Goal: Task Accomplishment & Management: Manage account settings

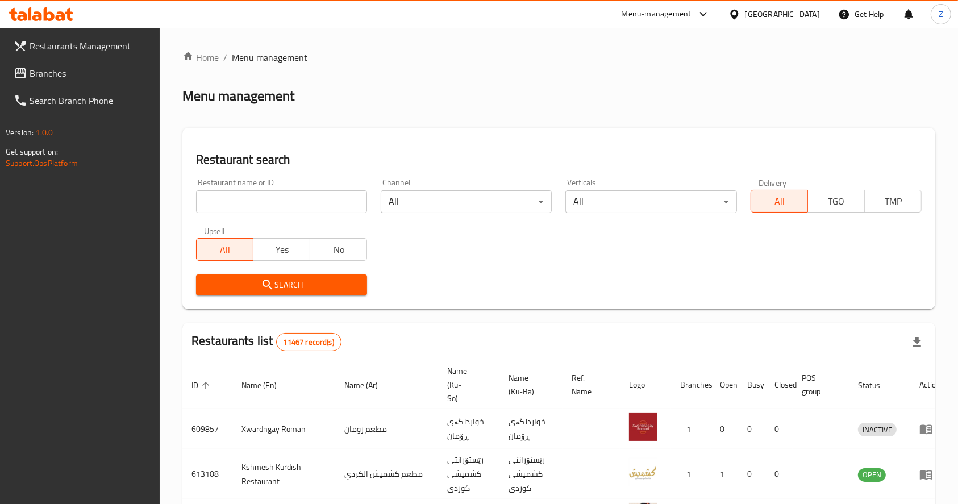
click at [298, 198] on input "search" at bounding box center [281, 201] width 171 height 23
paste input "695653"
type input "695653"
click button "Search" at bounding box center [281, 284] width 171 height 21
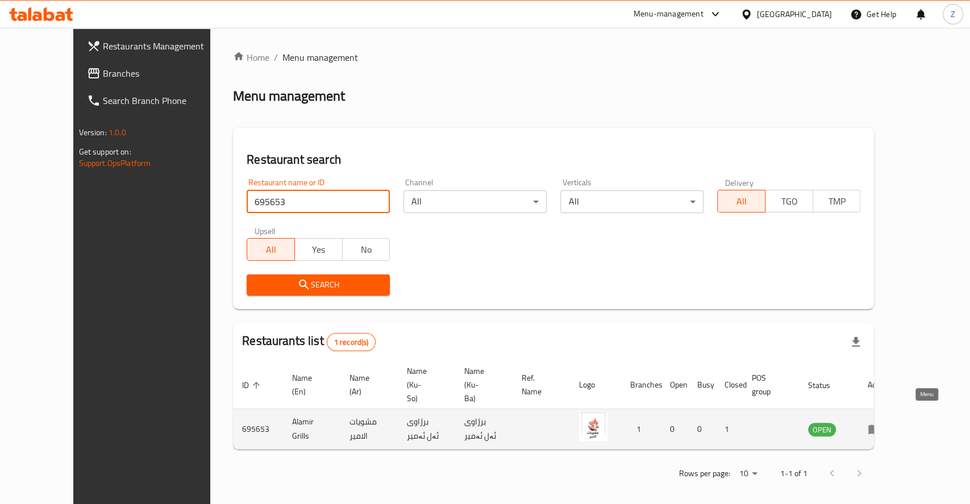
click at [881, 425] on icon "enhanced table" at bounding box center [874, 430] width 12 height 10
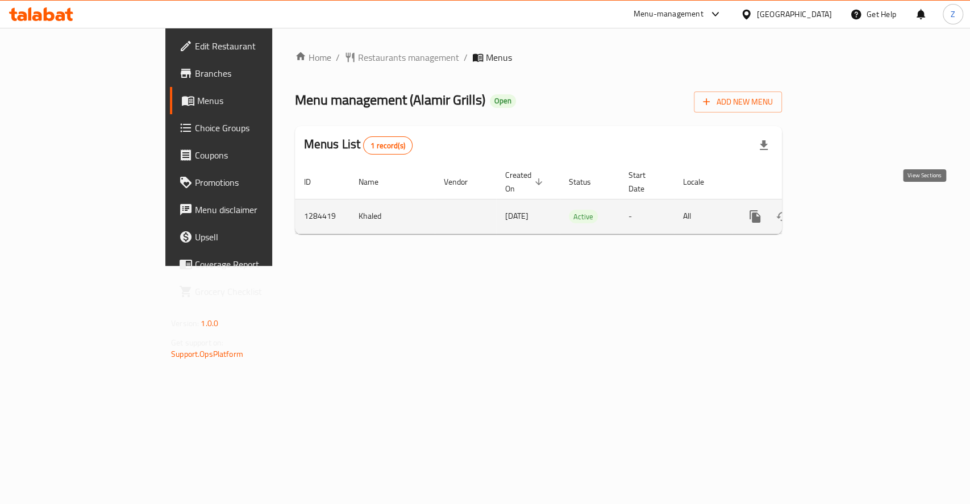
click at [844, 210] on icon "enhanced table" at bounding box center [837, 217] width 14 height 14
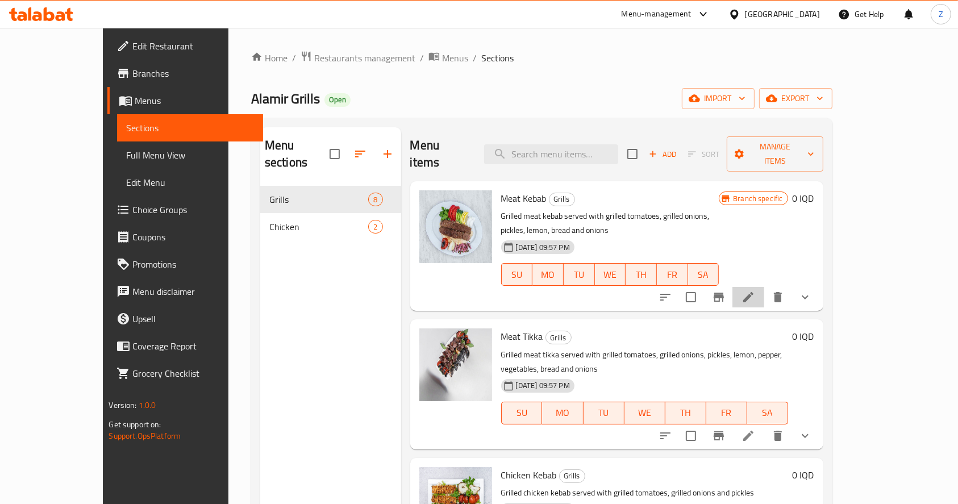
click at [764, 287] on li at bounding box center [748, 297] width 32 height 20
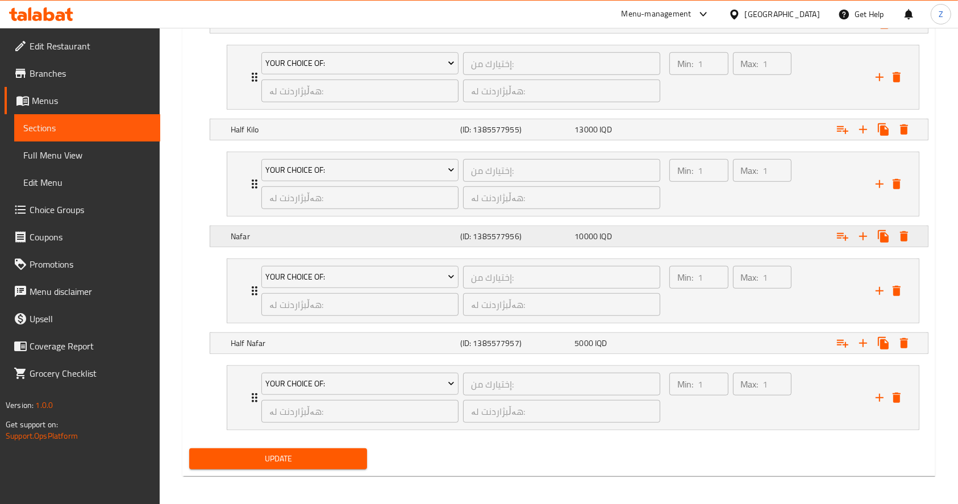
scroll to position [753, 0]
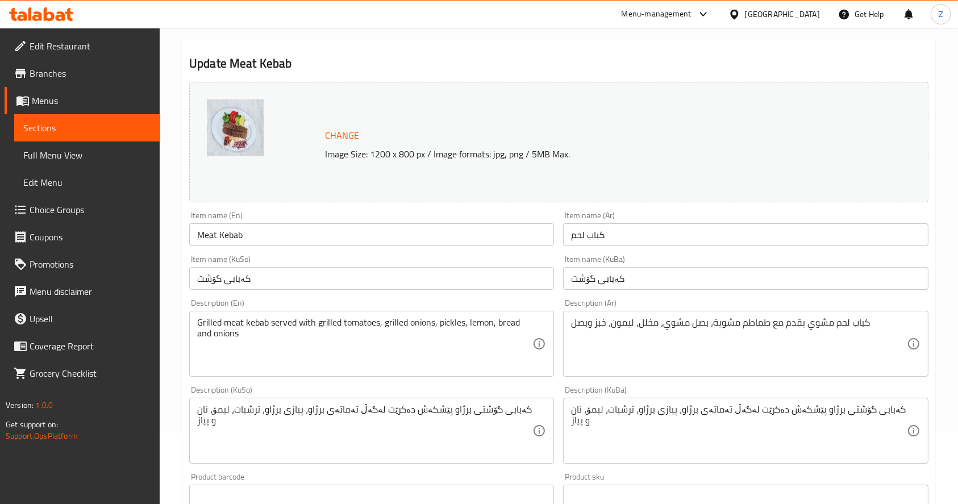
scroll to position [0, 0]
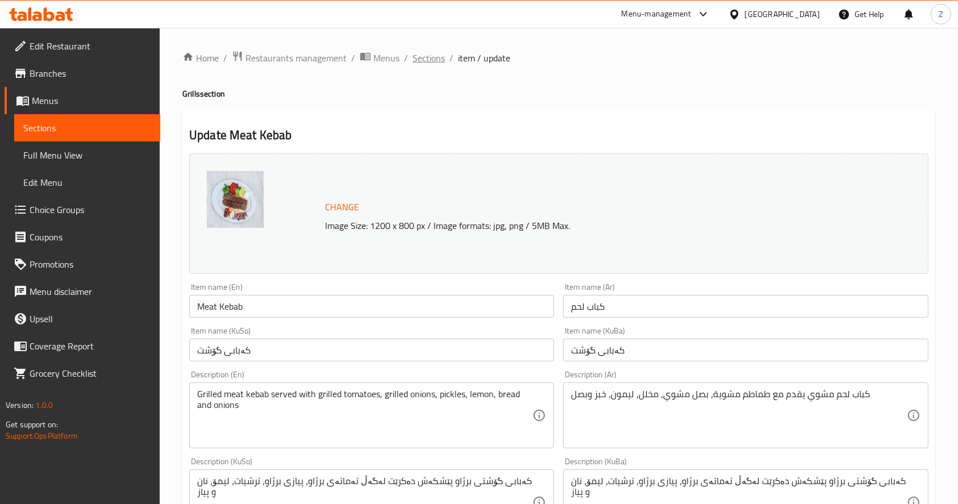
click at [440, 58] on span "Sections" at bounding box center [428, 58] width 32 height 14
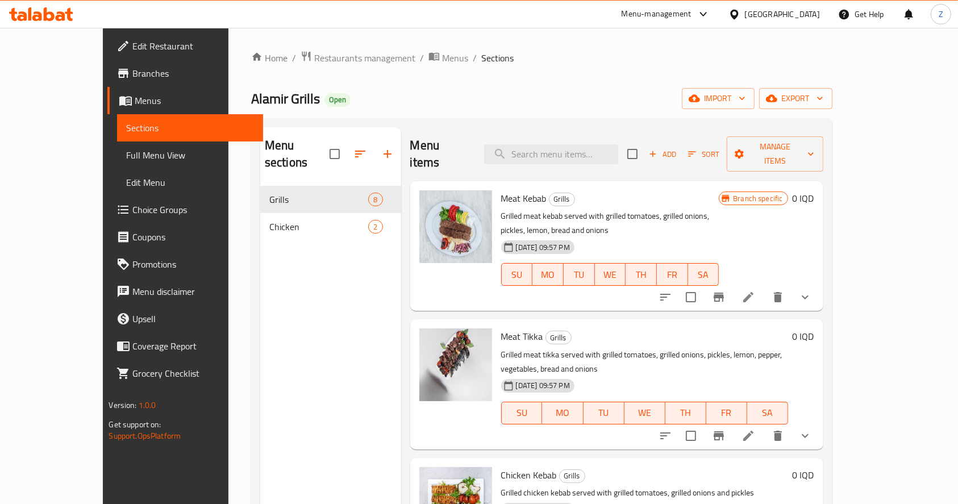
click at [764, 287] on li at bounding box center [748, 297] width 32 height 20
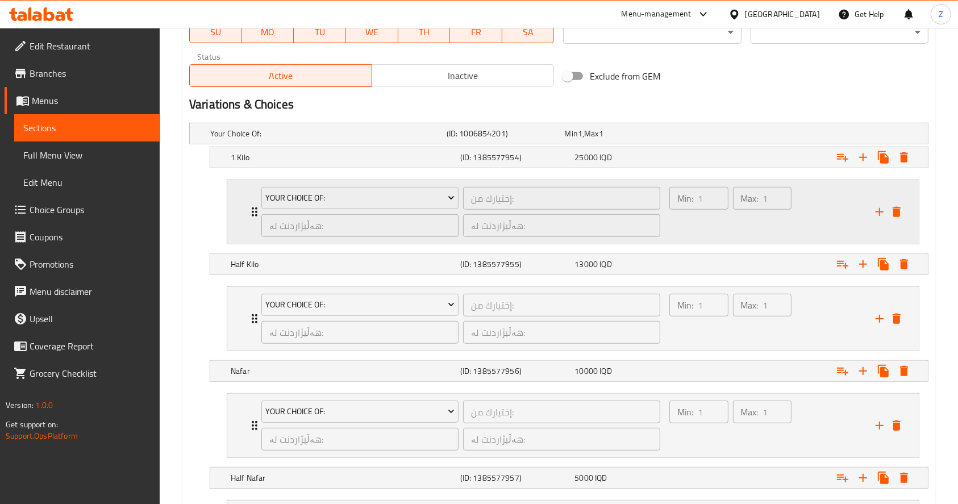
scroll to position [757, 0]
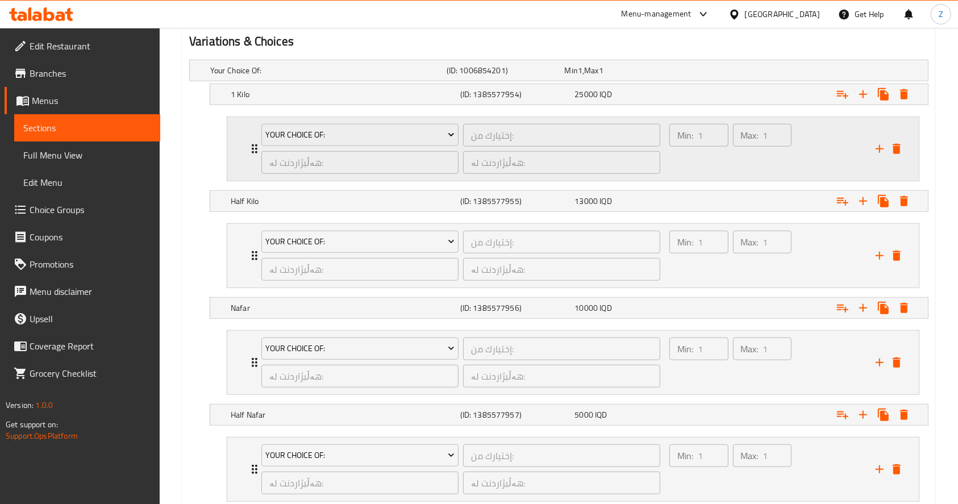
click at [250, 143] on icon "Expand" at bounding box center [255, 149] width 14 height 14
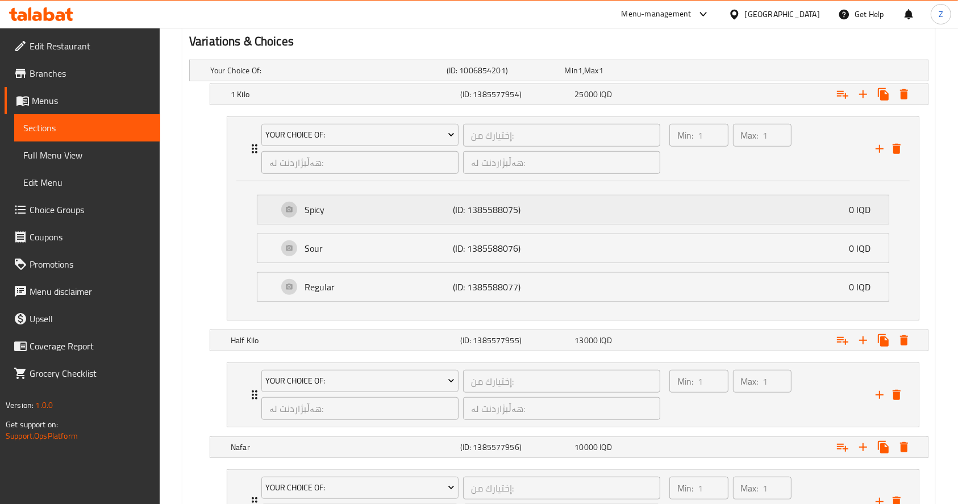
click at [305, 208] on p "Spicy" at bounding box center [379, 210] width 148 height 14
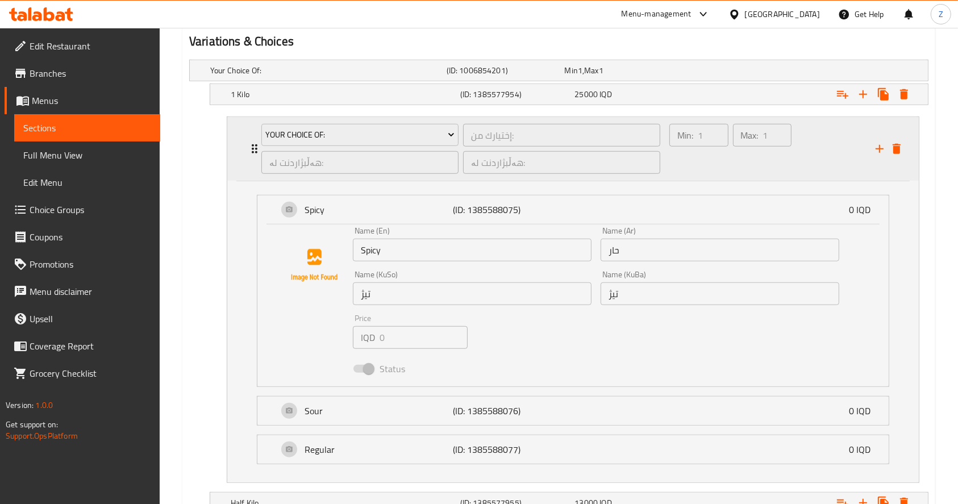
click at [251, 161] on div "Your Choice Of: إختيارك من: ​ هەڵبژاردنت لە: ​ هەڵبژاردنت لە: ​ Min: 1 ​ Max: 1…" at bounding box center [576, 149] width 657 height 64
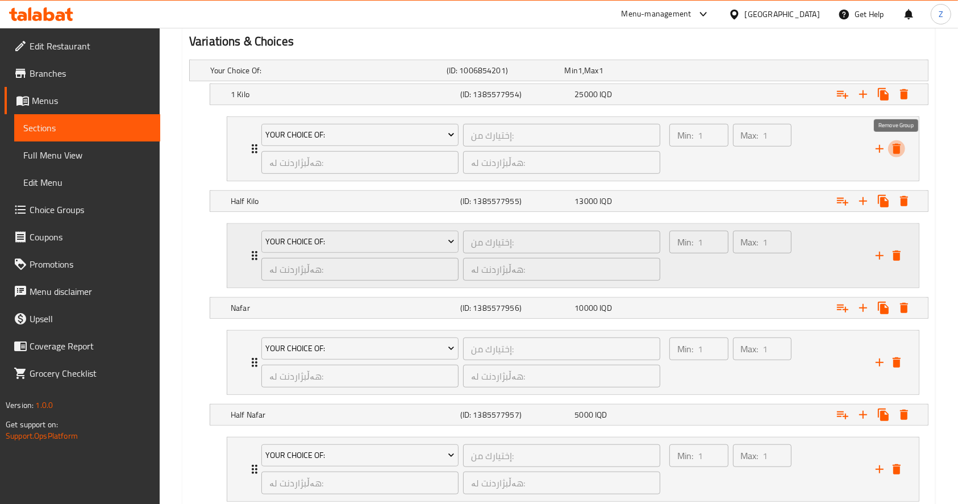
click at [895, 149] on icon "delete" at bounding box center [897, 149] width 8 height 10
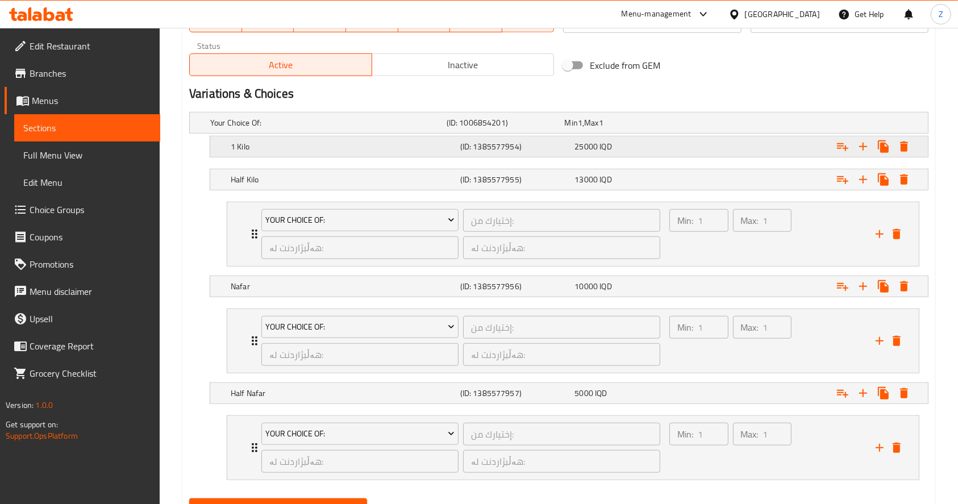
scroll to position [682, 0]
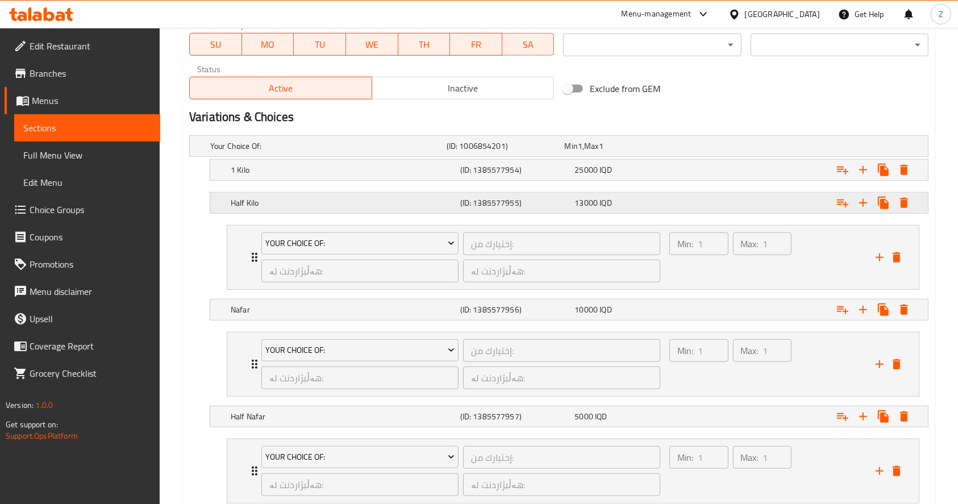
click at [273, 207] on h5 "Half Kilo" at bounding box center [343, 202] width 225 height 11
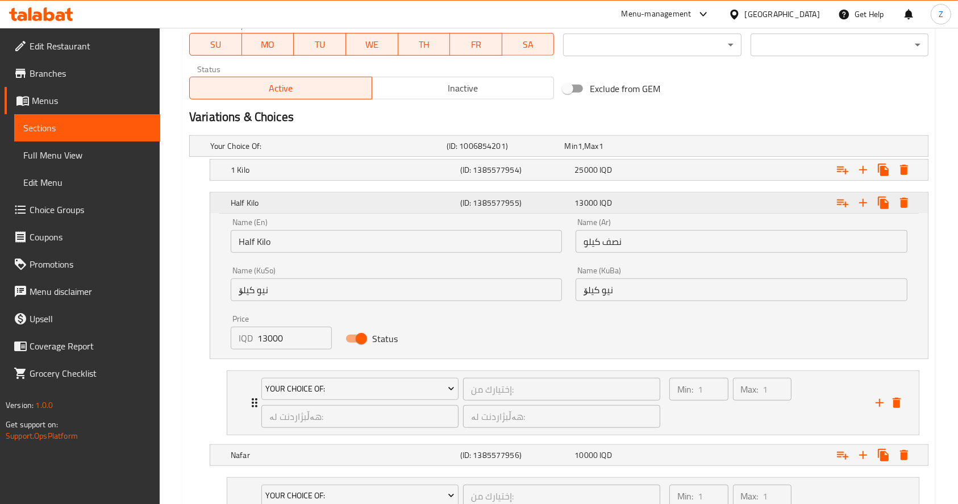
click at [273, 207] on h5 "Half Kilo" at bounding box center [343, 202] width 225 height 11
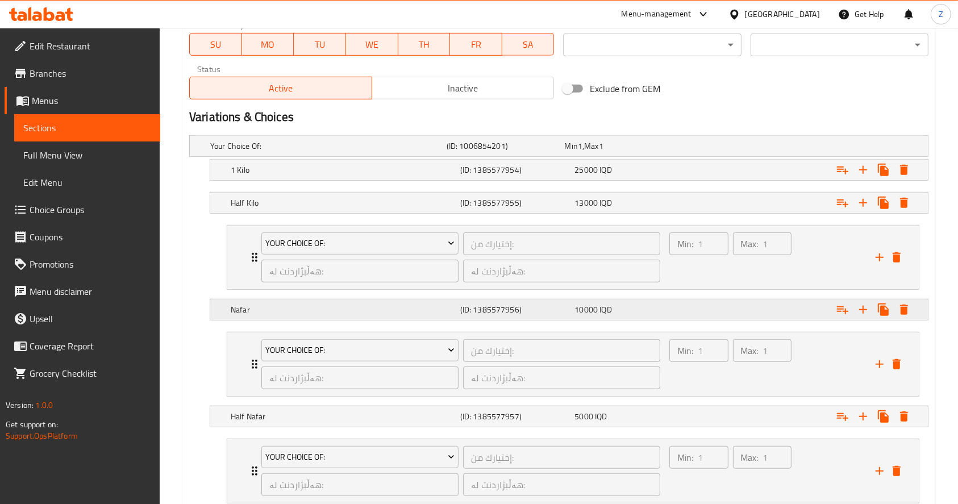
click at [251, 308] on h5 "Nafar" at bounding box center [343, 309] width 225 height 11
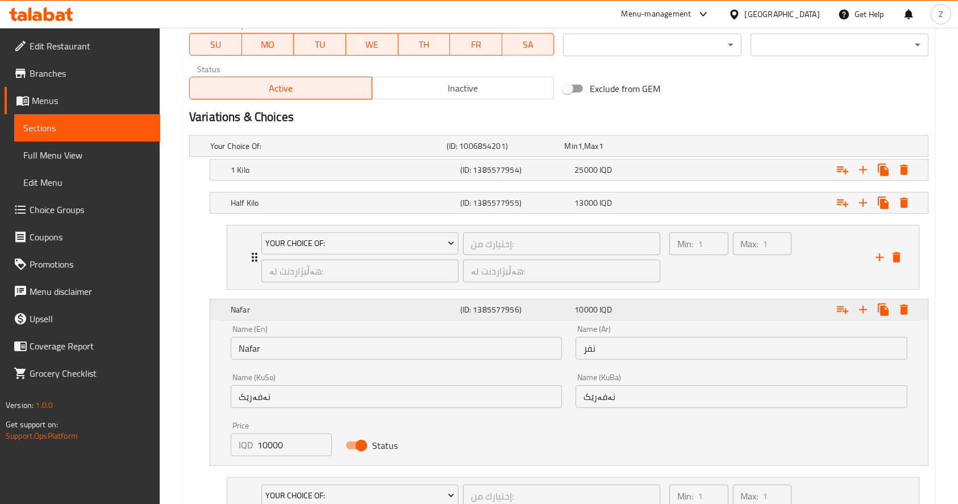
click at [251, 308] on h5 "Nafar" at bounding box center [343, 309] width 225 height 11
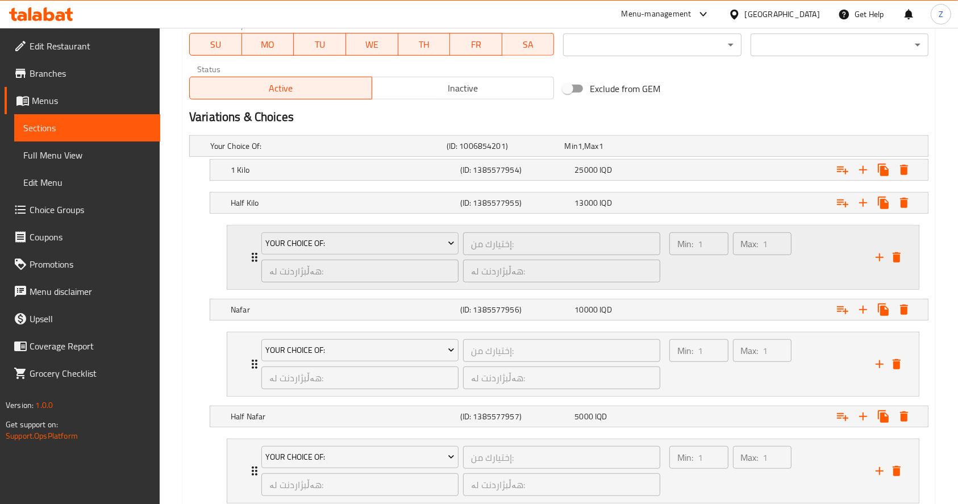
click at [248, 256] on icon "Expand" at bounding box center [255, 258] width 14 height 14
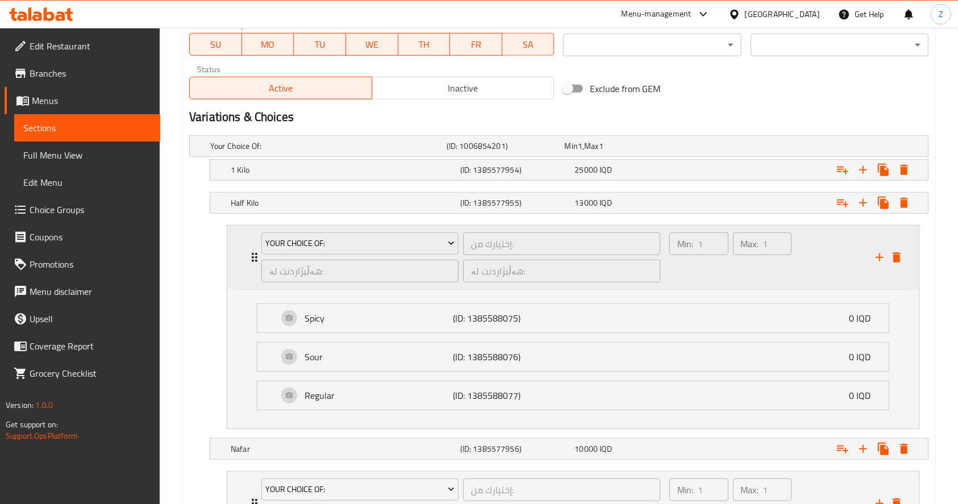
click at [248, 256] on icon "Expand" at bounding box center [255, 258] width 14 height 14
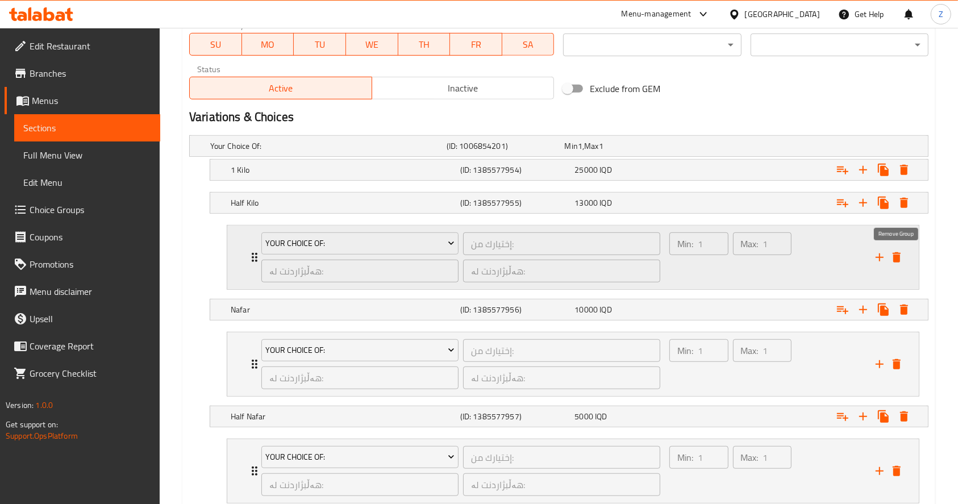
click at [899, 261] on icon "delete" at bounding box center [897, 257] width 8 height 10
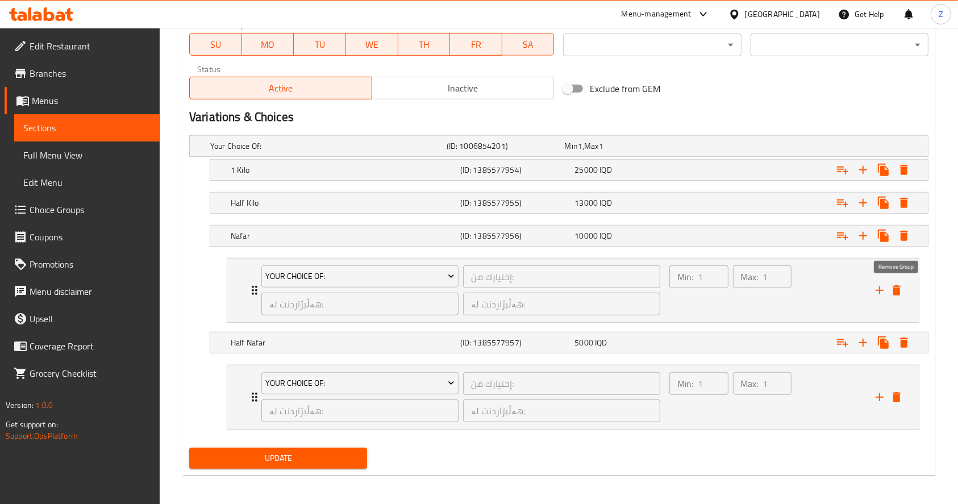
click at [899, 286] on icon "delete" at bounding box center [897, 290] width 14 height 14
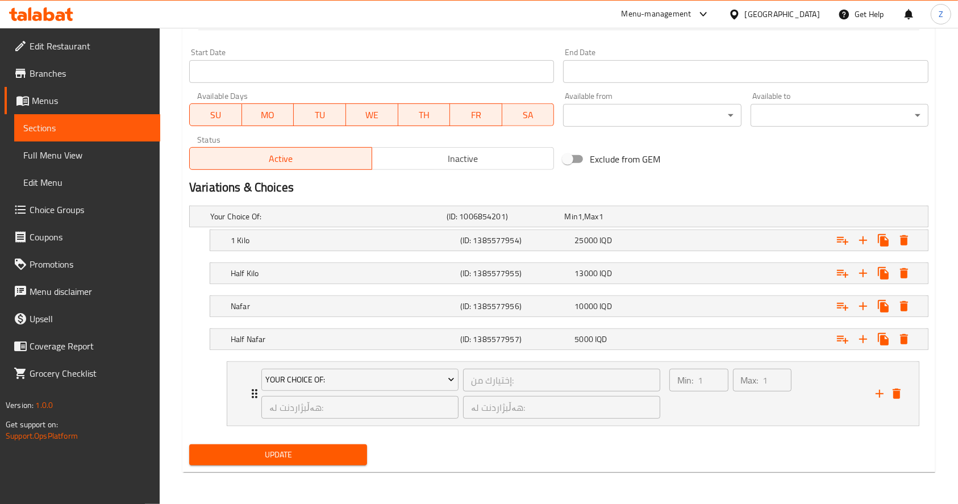
scroll to position [610, 0]
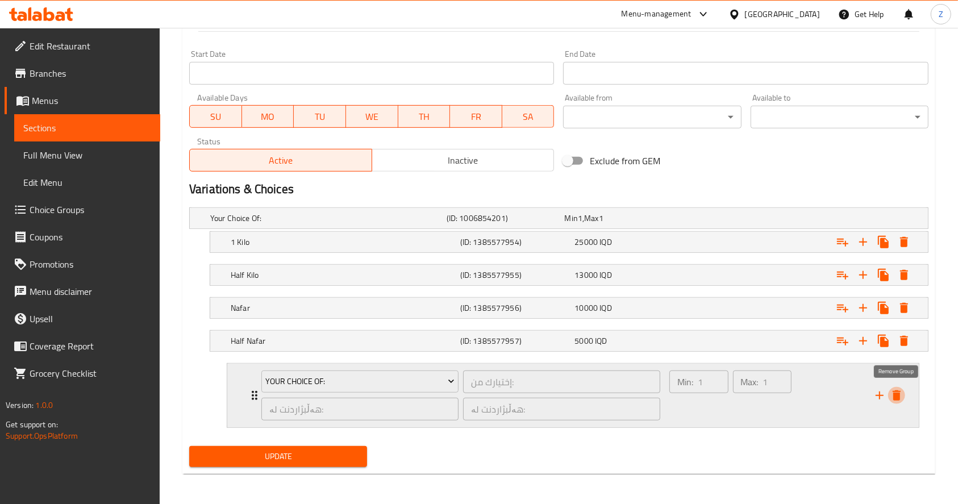
click at [897, 392] on icon "delete" at bounding box center [897, 395] width 8 height 10
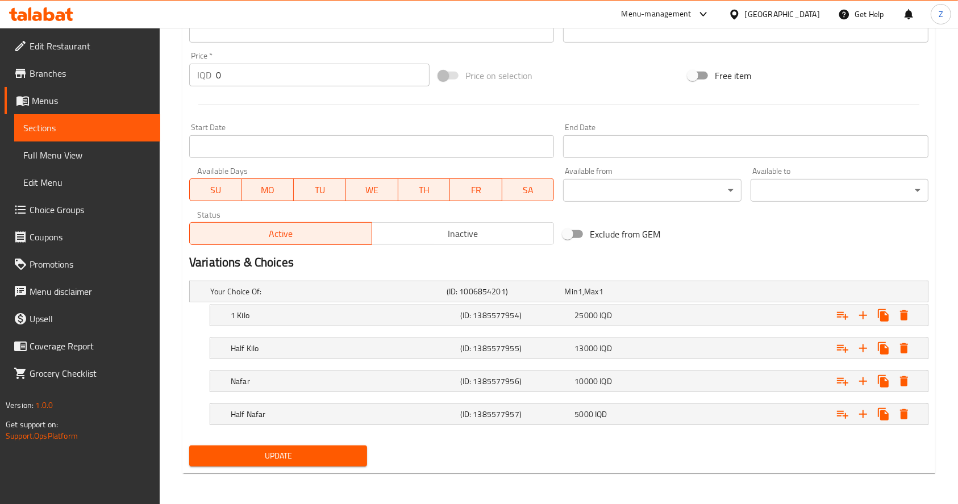
click at [578, 461] on div "Update" at bounding box center [559, 456] width 748 height 30
click at [310, 316] on h5 "1 Kilo" at bounding box center [343, 315] width 225 height 11
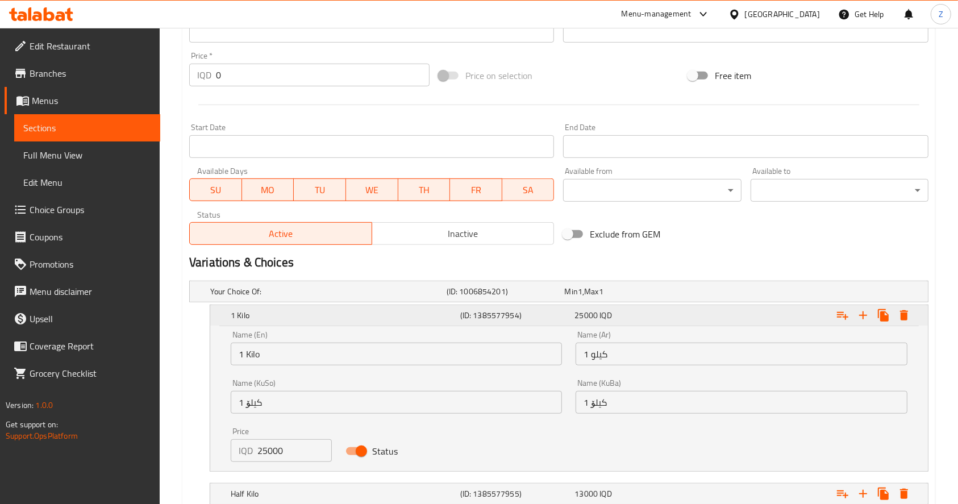
click at [310, 316] on h5 "1 Kilo" at bounding box center [343, 315] width 225 height 11
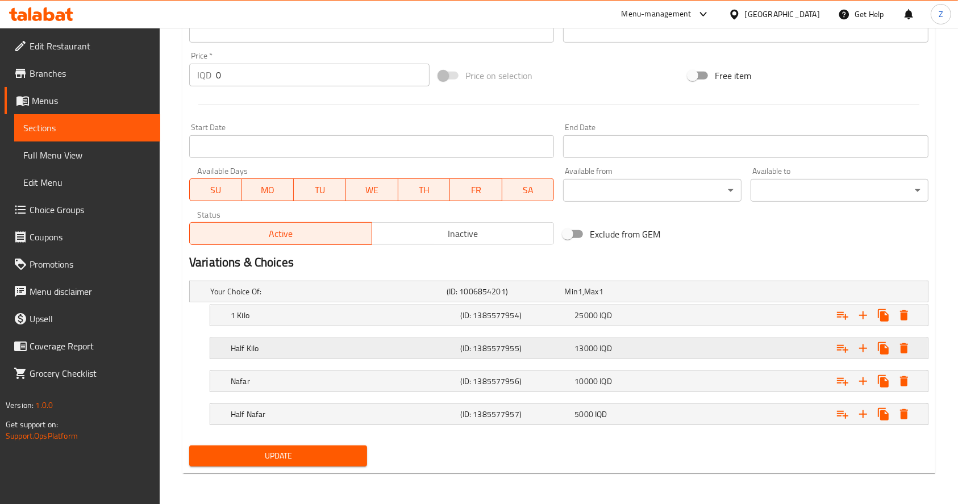
click at [297, 347] on h5 "Half Kilo" at bounding box center [343, 348] width 225 height 11
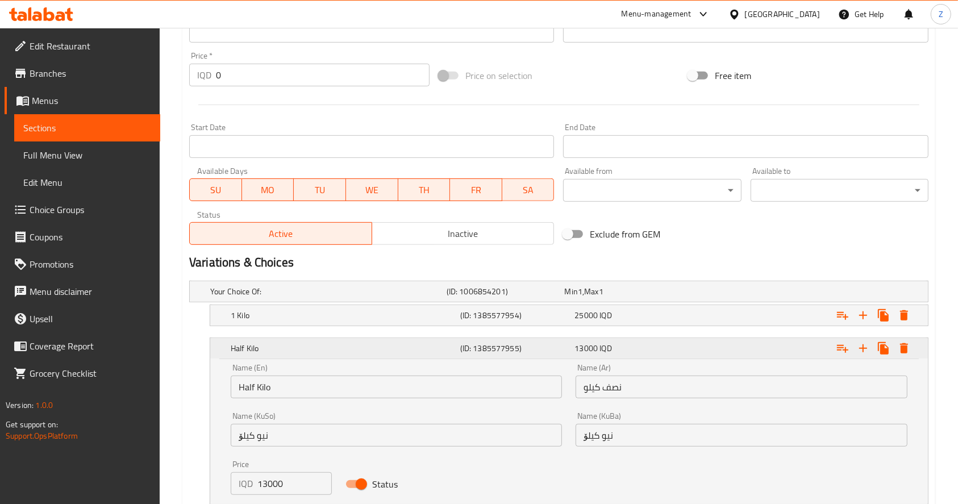
click at [297, 347] on h5 "Half Kilo" at bounding box center [343, 348] width 225 height 11
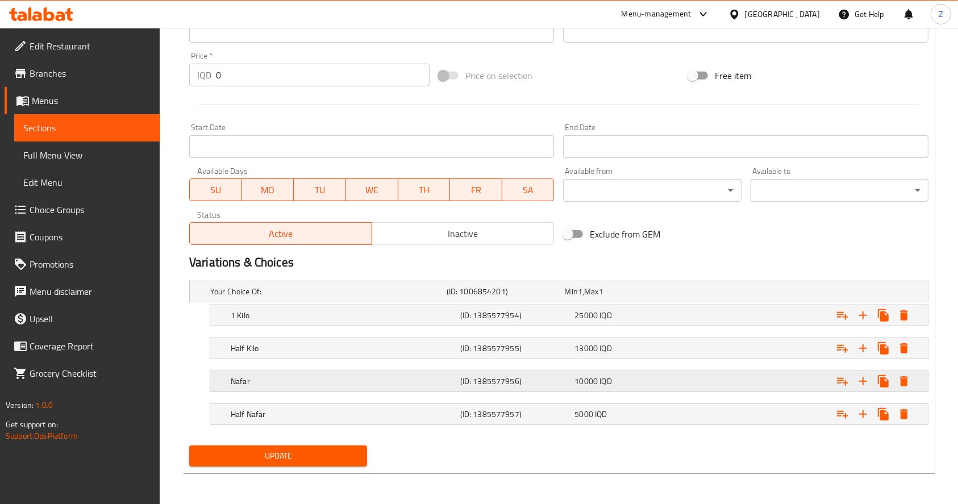
click at [293, 377] on h5 "Nafar" at bounding box center [343, 381] width 225 height 11
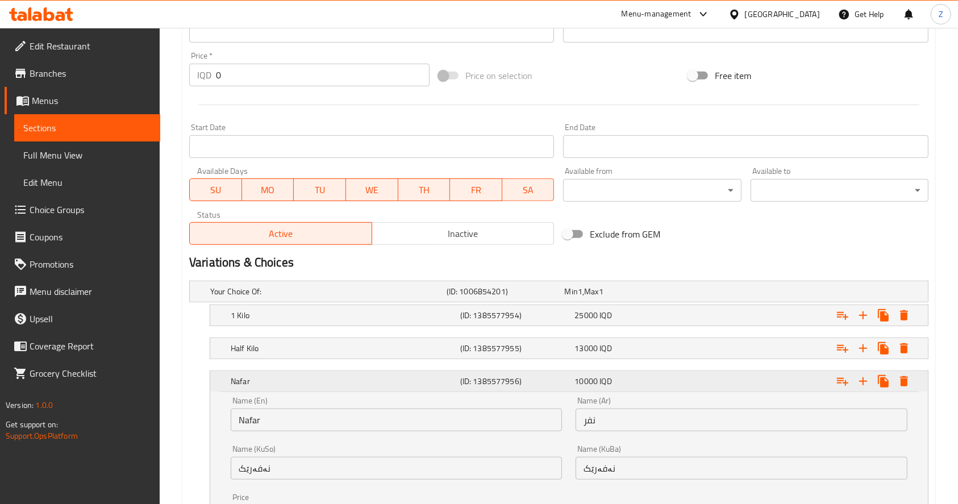
click at [293, 377] on h5 "Nafar" at bounding box center [343, 381] width 225 height 11
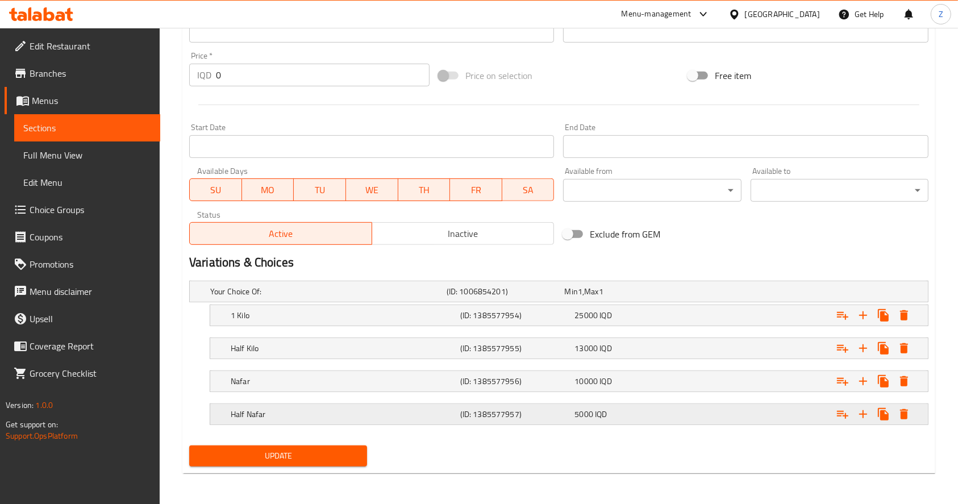
click at [305, 407] on div "Half Nafar" at bounding box center [343, 414] width 230 height 16
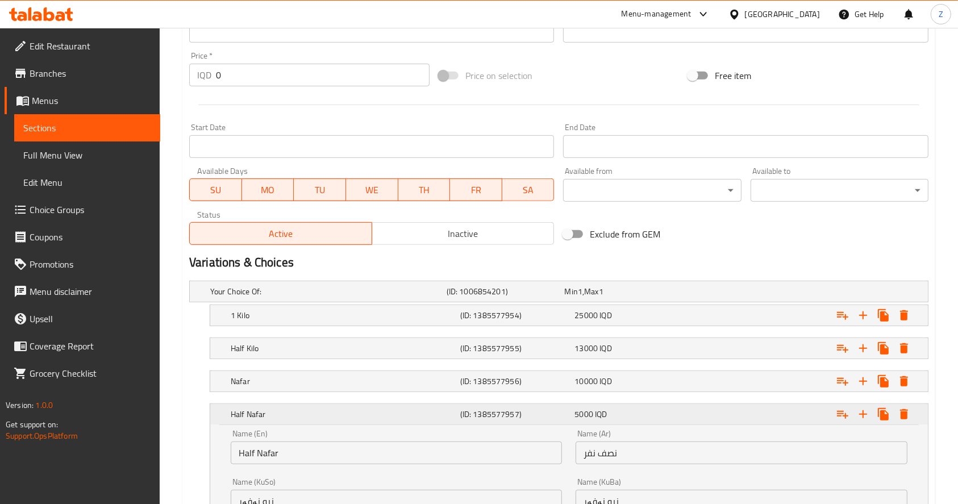
click at [303, 412] on h5 "Half Nafar" at bounding box center [343, 413] width 225 height 11
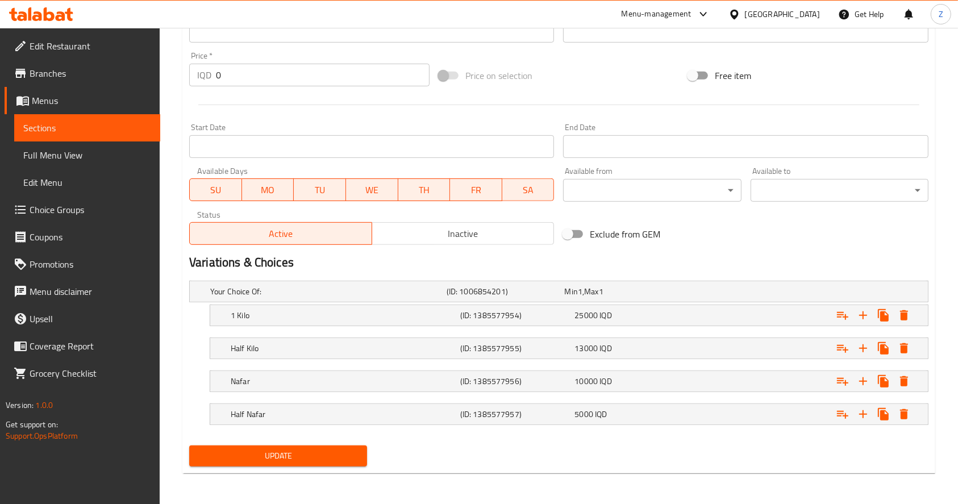
drag, startPoint x: 297, startPoint y: 449, endPoint x: 302, endPoint y: 457, distance: 9.5
click at [297, 449] on span "Update" at bounding box center [278, 456] width 160 height 14
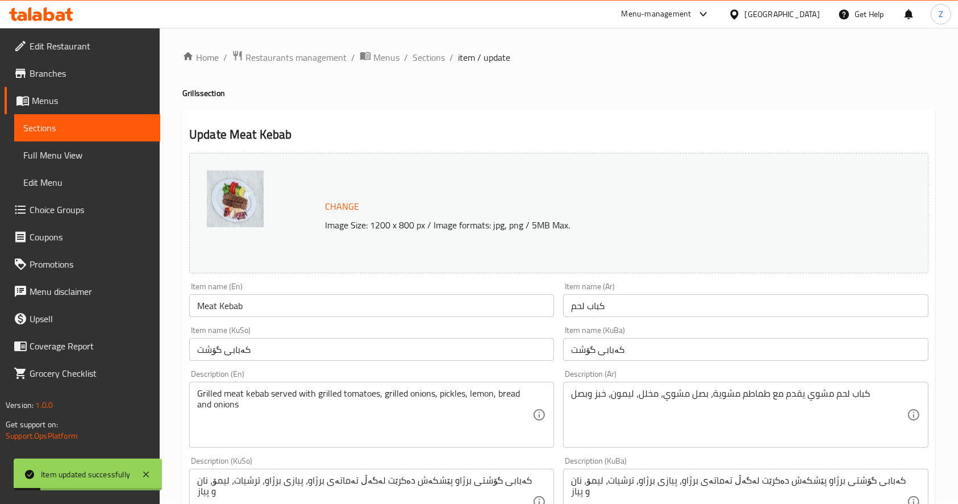
scroll to position [0, 0]
click at [422, 61] on span "Sections" at bounding box center [428, 58] width 32 height 14
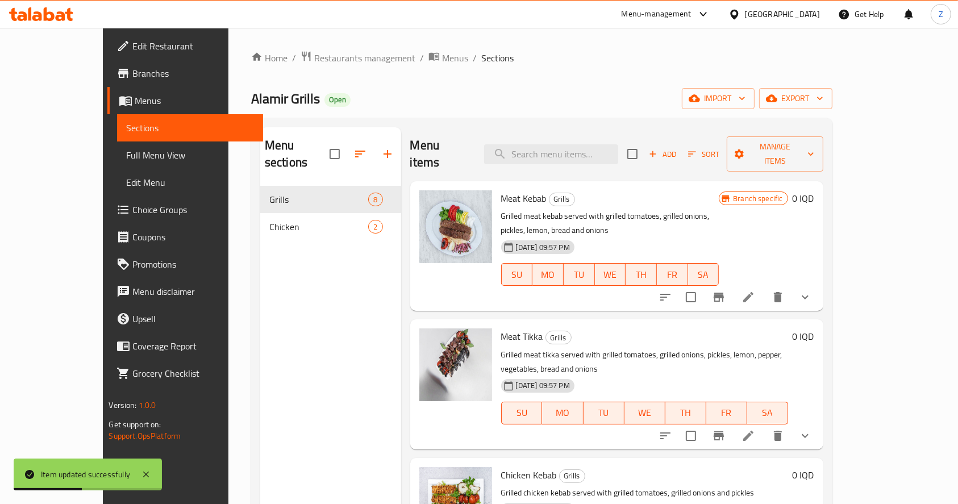
scroll to position [76, 0]
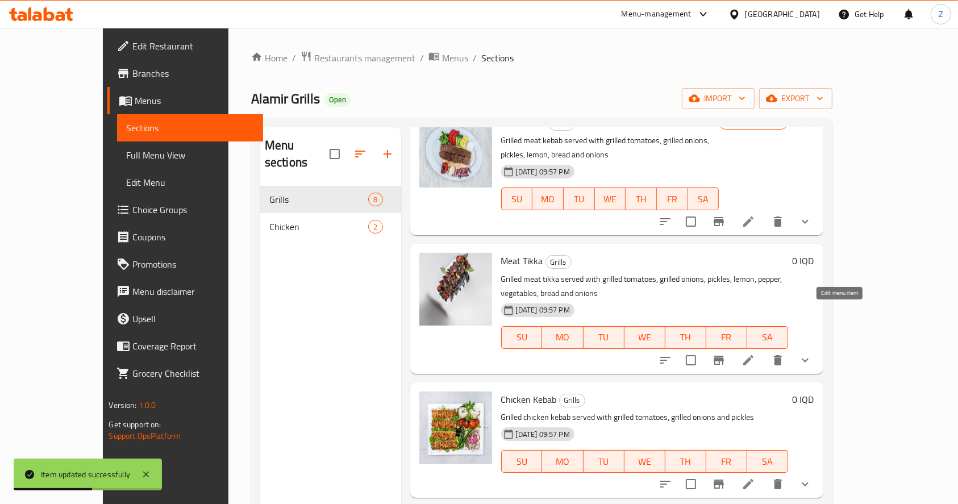
click at [755, 353] on icon at bounding box center [748, 360] width 14 height 14
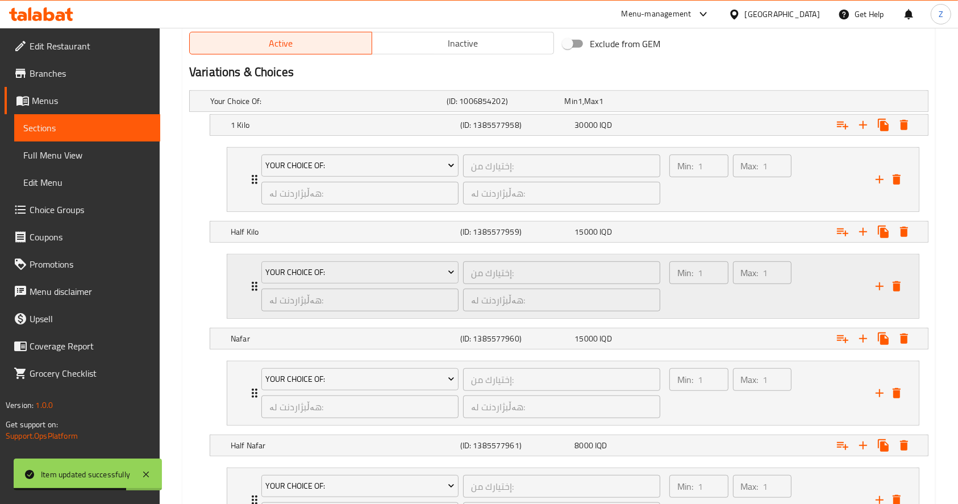
scroll to position [604, 0]
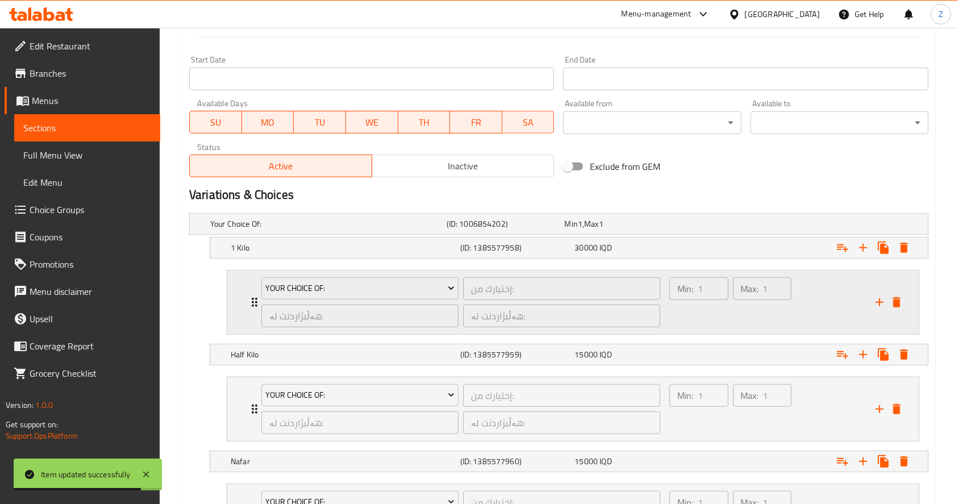
click at [239, 301] on div "Your Choice Of: إختيارك من: ​ هەڵبژاردنت لە: ​ هەڵبژاردنت لە: ​ Min: 1 ​ Max: 1…" at bounding box center [572, 302] width 691 height 64
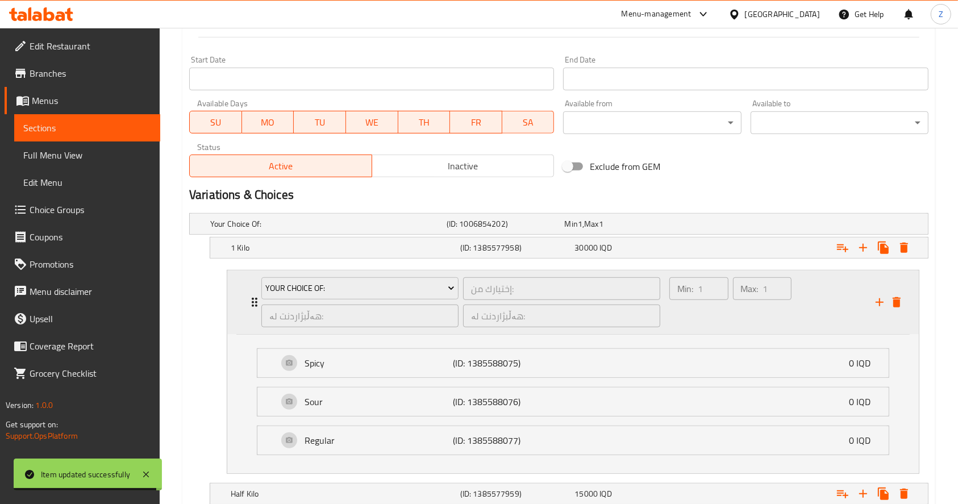
click at [239, 301] on div "Your Choice Of: إختيارك من: ​ هەڵبژاردنت لە: ​ هەڵبژاردنت لە: ​ Min: 1 ​ Max: 1…" at bounding box center [572, 302] width 691 height 64
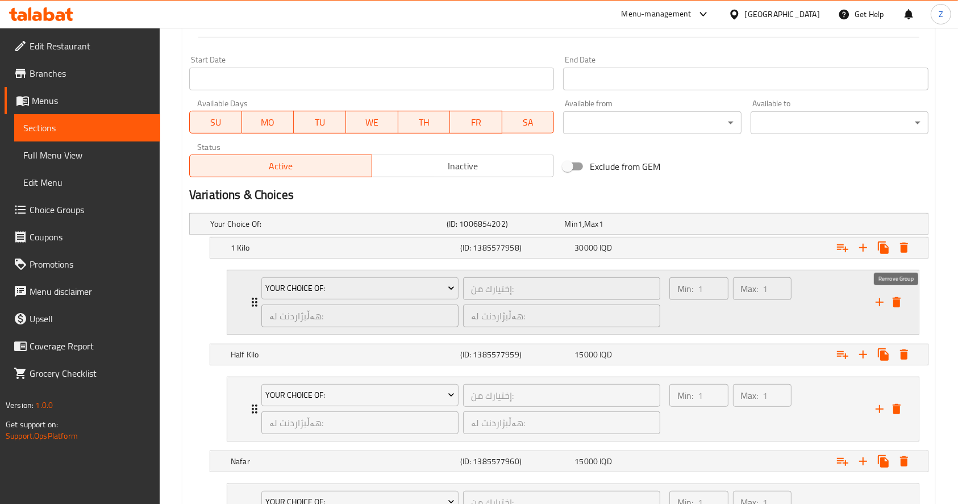
click at [897, 302] on icon "delete" at bounding box center [897, 302] width 8 height 10
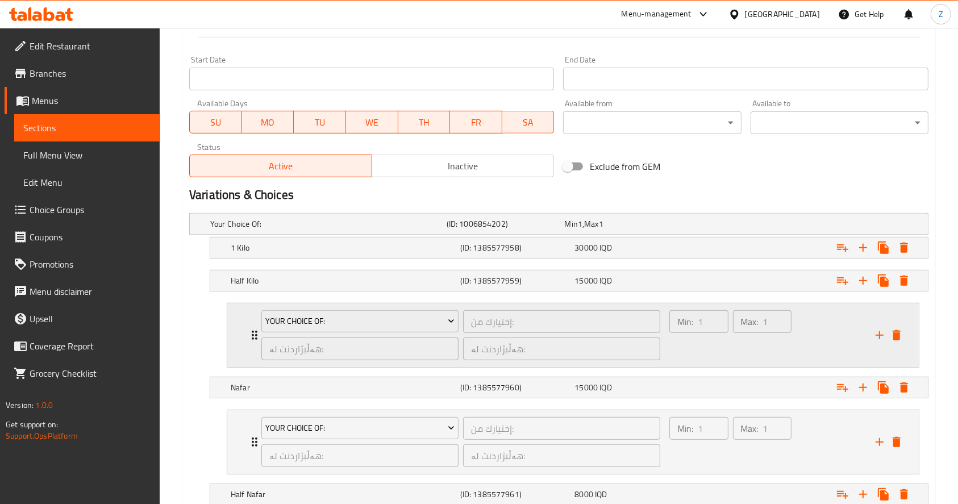
click at [250, 328] on icon "Expand" at bounding box center [255, 335] width 14 height 14
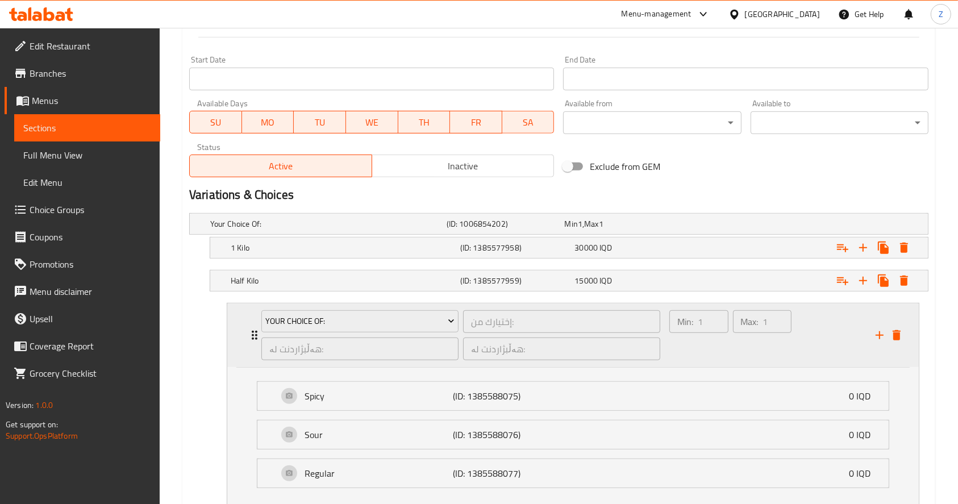
click at [250, 328] on icon "Expand" at bounding box center [255, 335] width 14 height 14
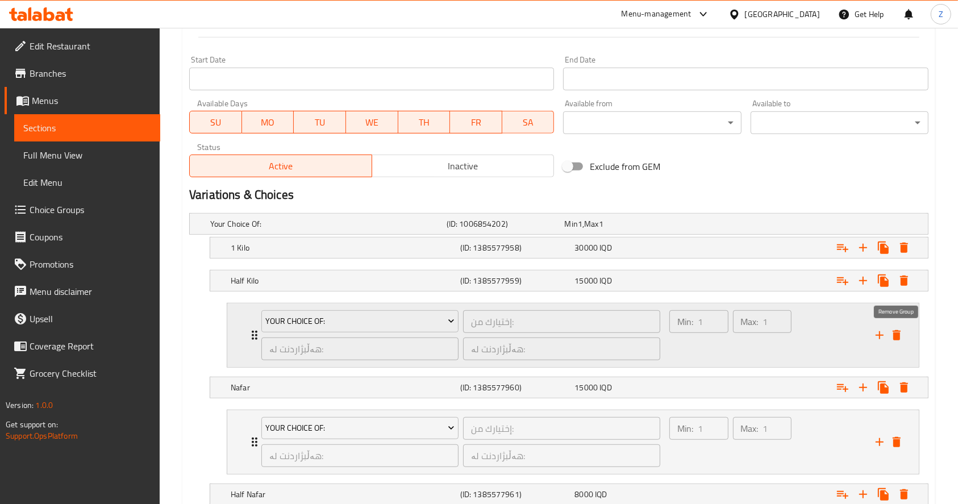
click at [903, 334] on icon "delete" at bounding box center [897, 335] width 14 height 14
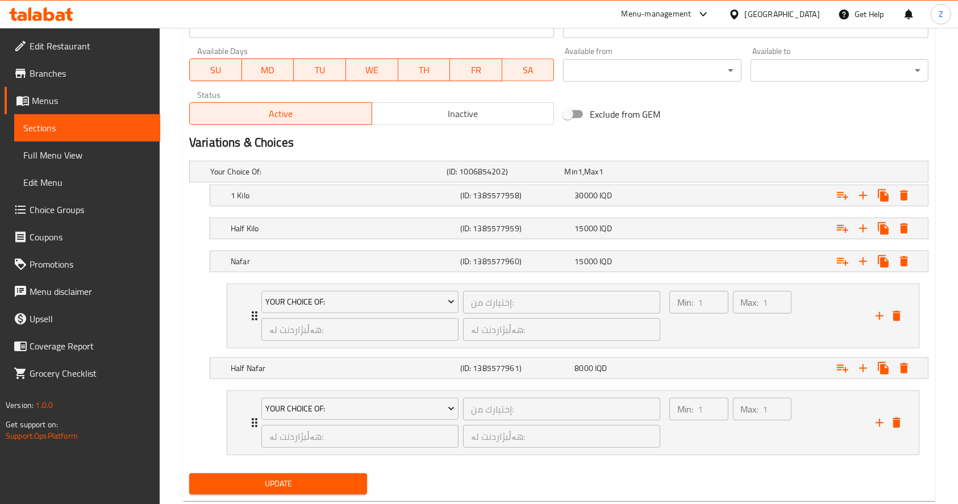
scroll to position [679, 0]
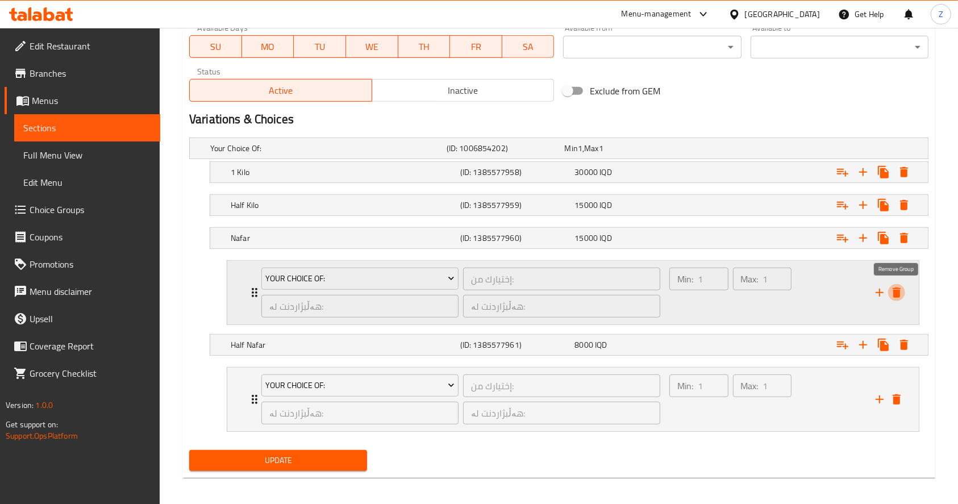
click at [900, 291] on icon "delete" at bounding box center [897, 293] width 14 height 14
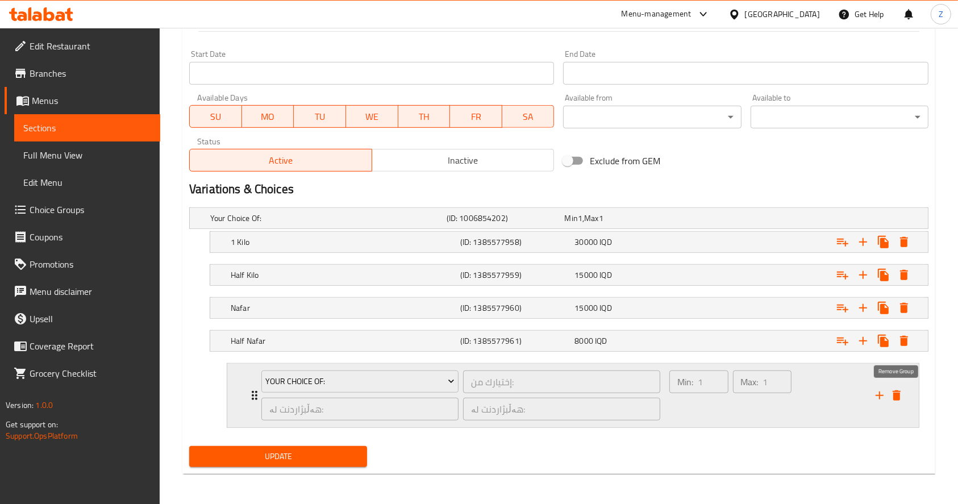
click at [903, 393] on icon "delete" at bounding box center [897, 396] width 14 height 14
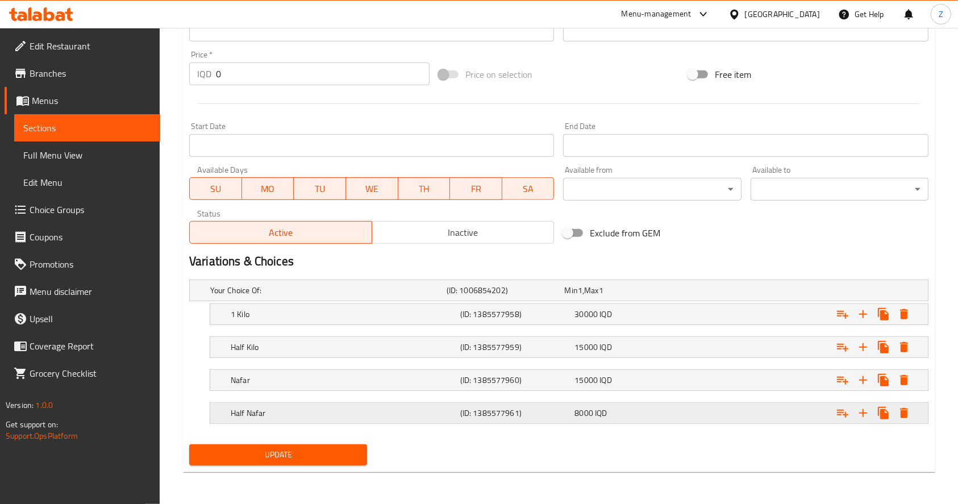
scroll to position [536, 0]
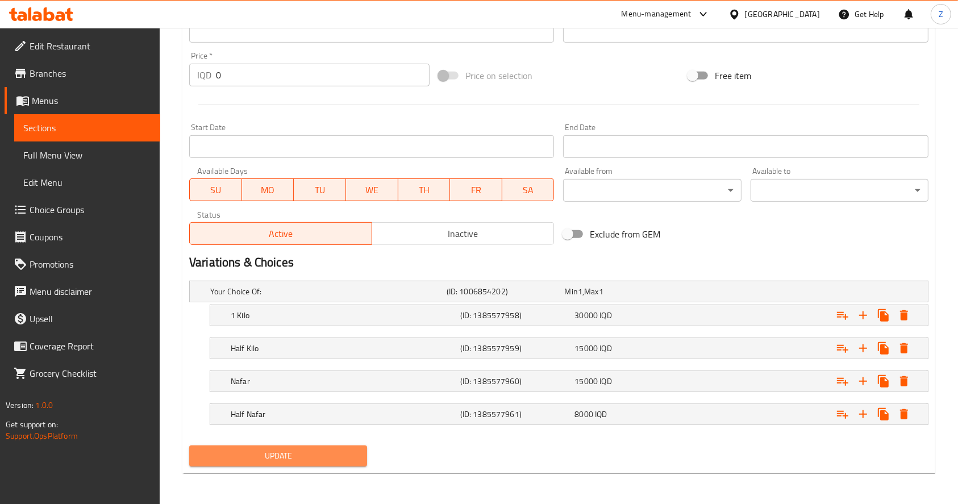
click at [314, 451] on span "Update" at bounding box center [278, 456] width 160 height 14
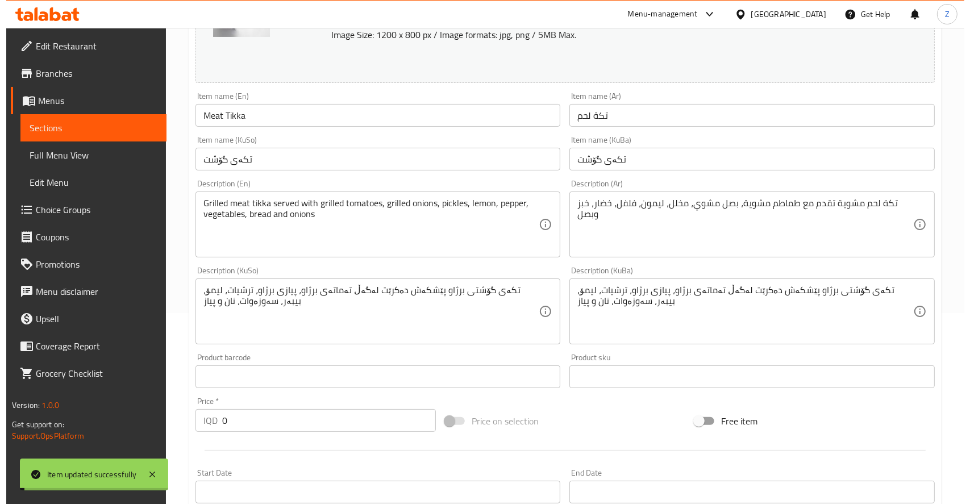
scroll to position [0, 0]
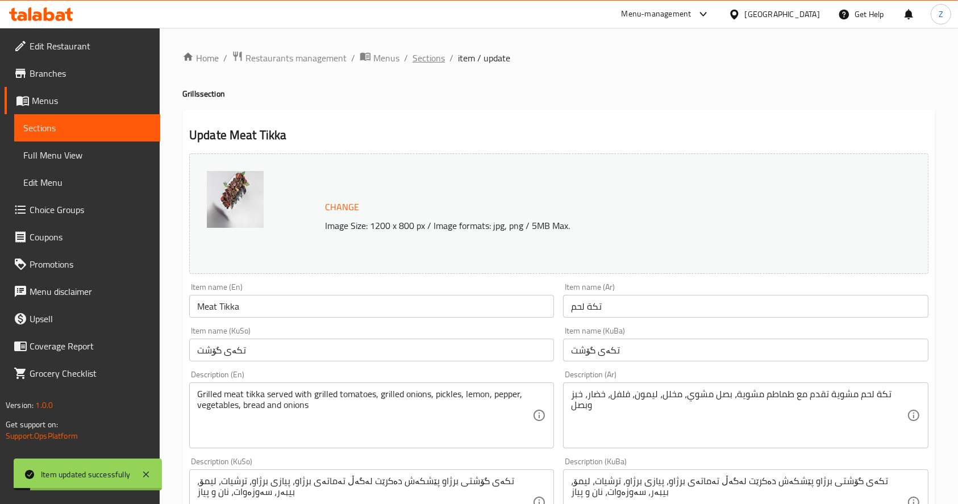
click at [416, 62] on span "Sections" at bounding box center [428, 58] width 32 height 14
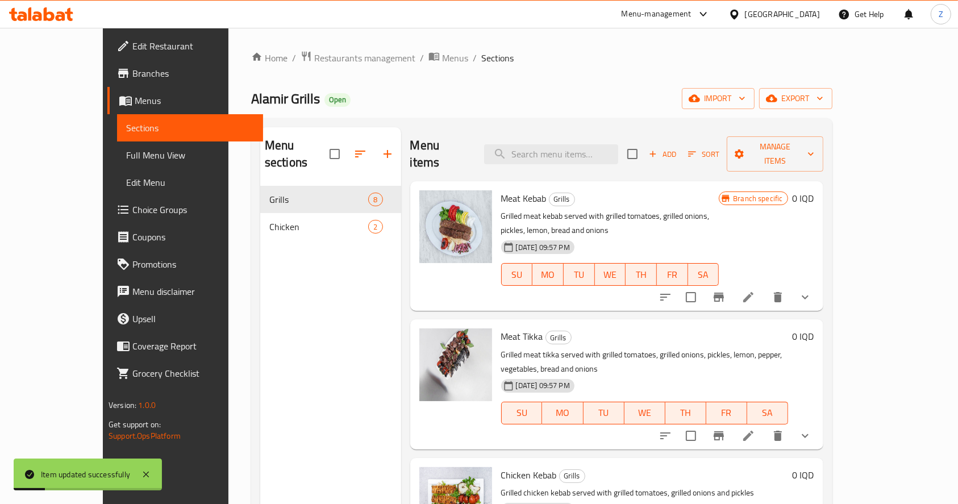
click at [755, 290] on icon at bounding box center [748, 297] width 14 height 14
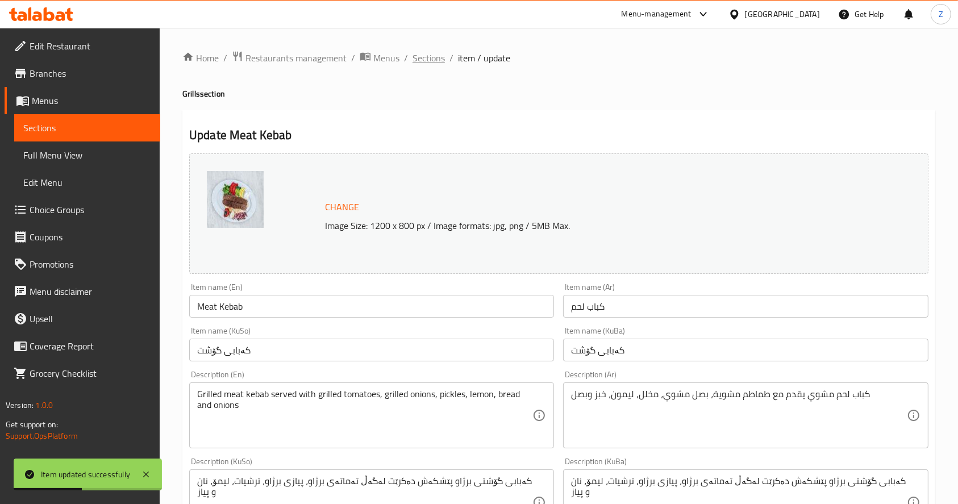
click at [431, 62] on span "Sections" at bounding box center [428, 58] width 32 height 14
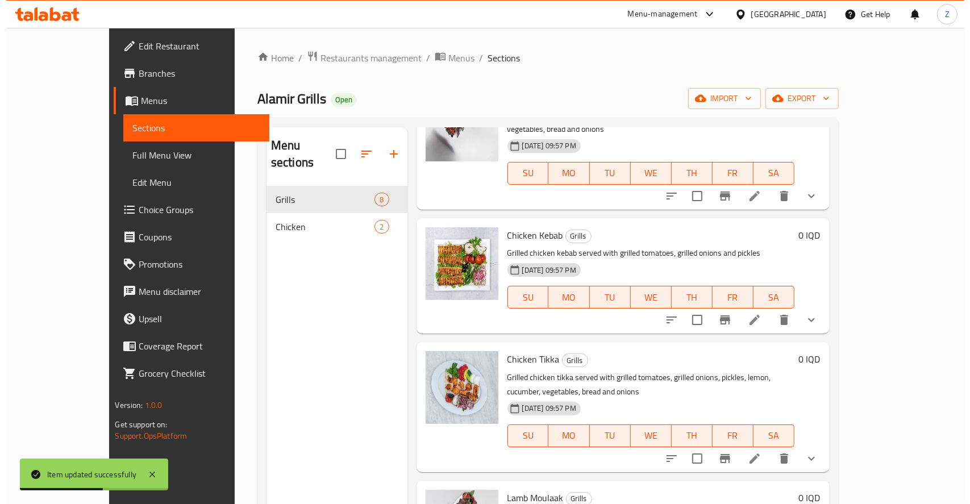
scroll to position [151, 0]
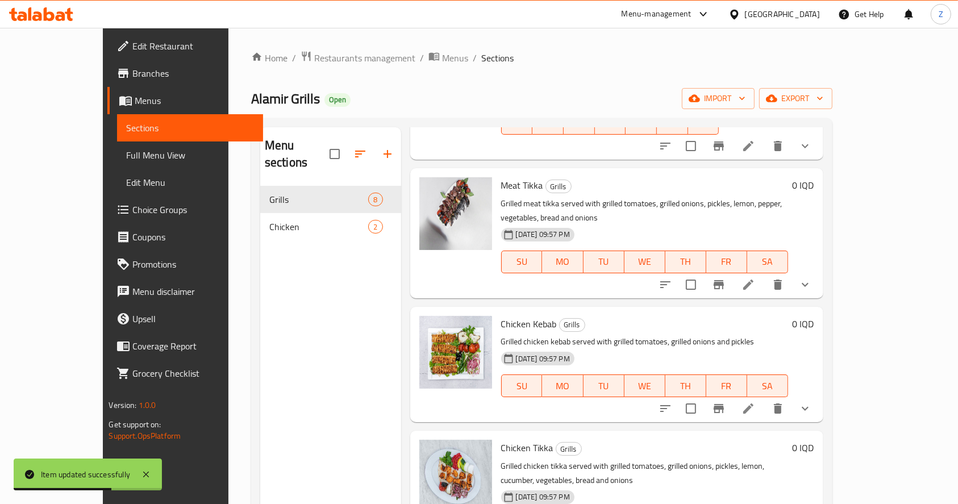
click at [755, 402] on icon at bounding box center [748, 409] width 14 height 14
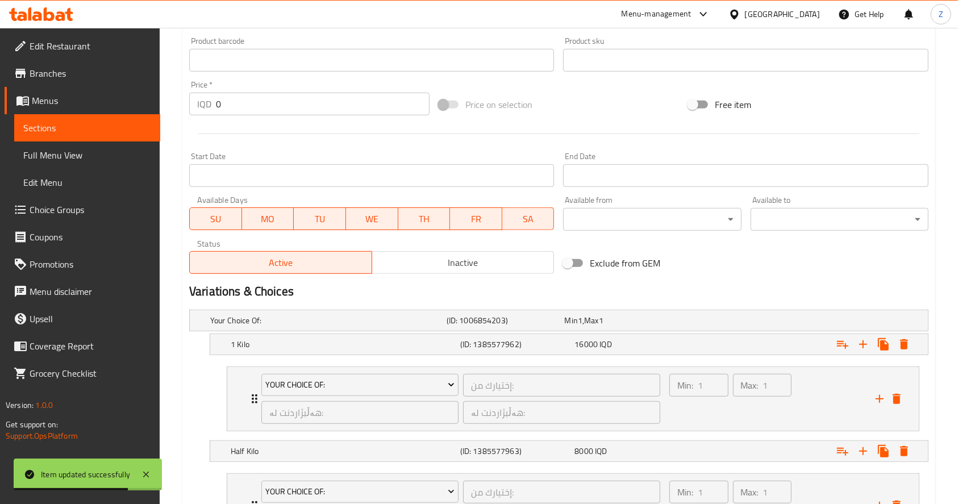
scroll to position [682, 0]
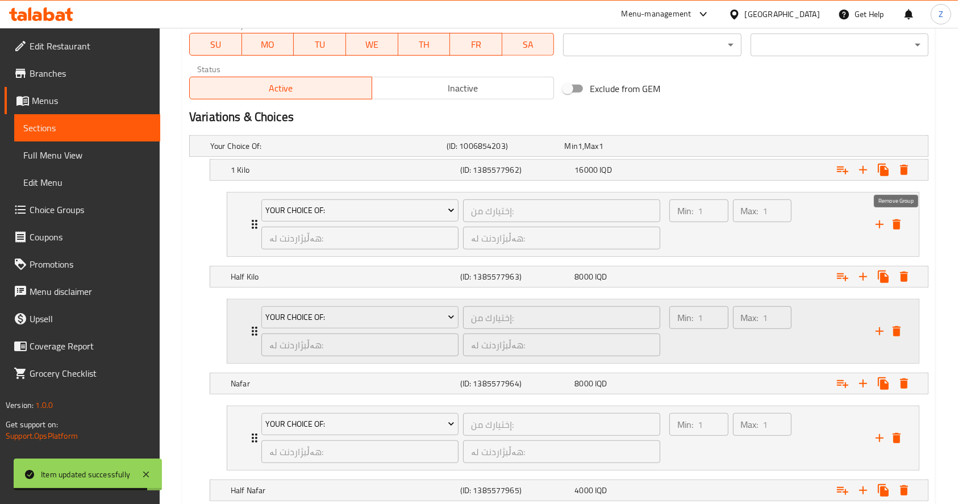
drag, startPoint x: 895, startPoint y: 227, endPoint x: 889, endPoint y: 240, distance: 14.8
click at [895, 227] on icon "delete" at bounding box center [897, 224] width 8 height 10
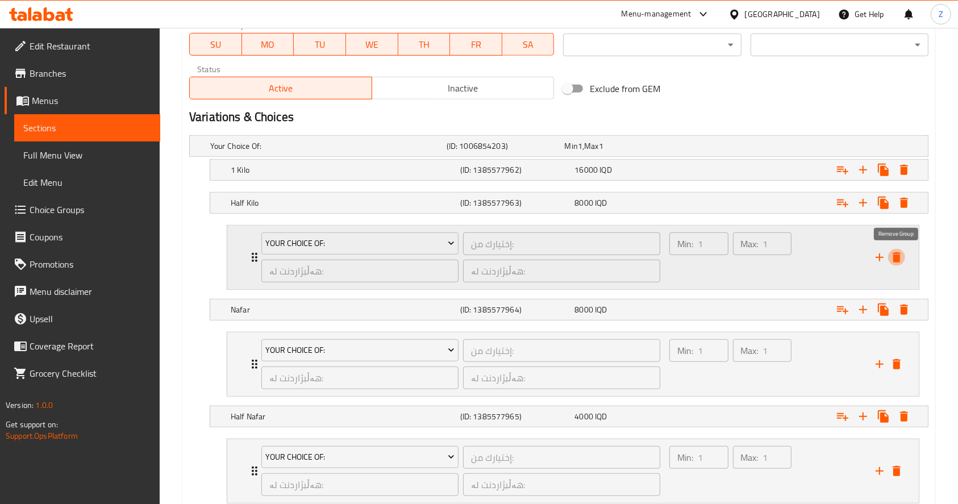
click at [899, 257] on icon "delete" at bounding box center [897, 257] width 8 height 10
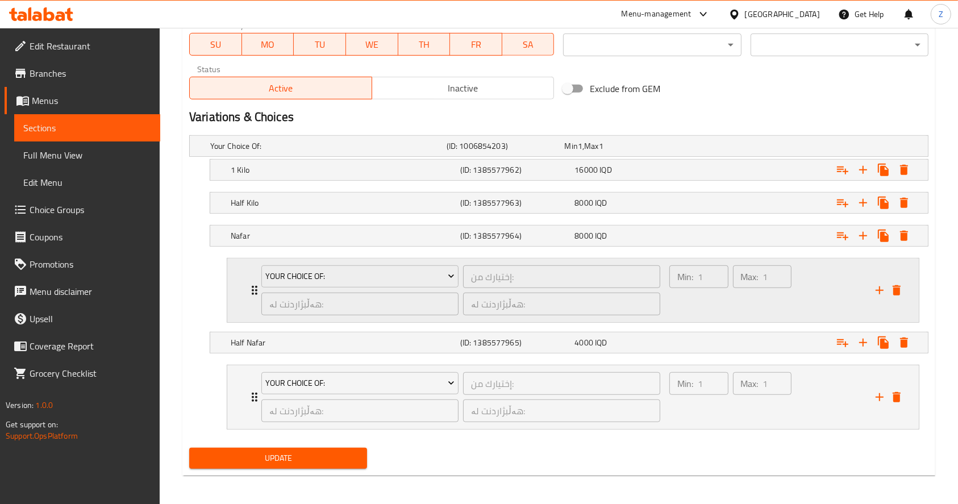
click at [900, 294] on icon "delete" at bounding box center [897, 290] width 14 height 14
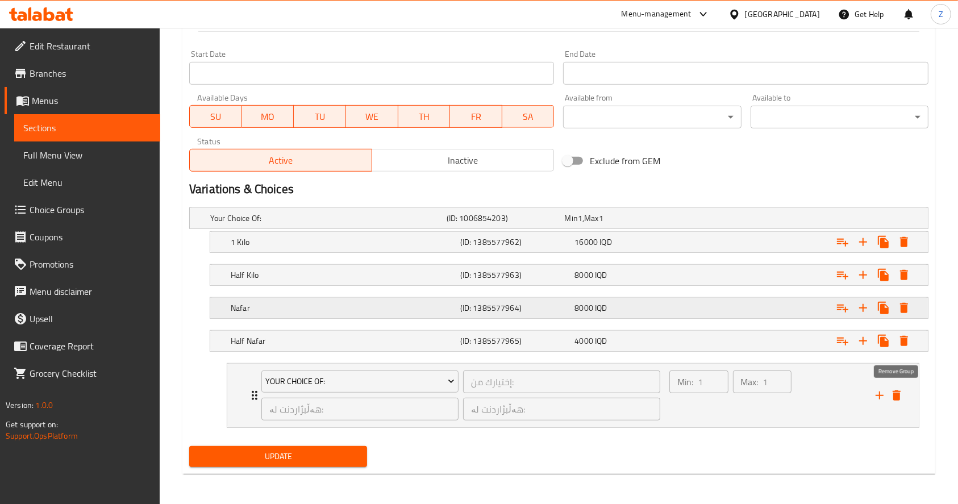
click at [901, 390] on icon "delete" at bounding box center [897, 396] width 14 height 14
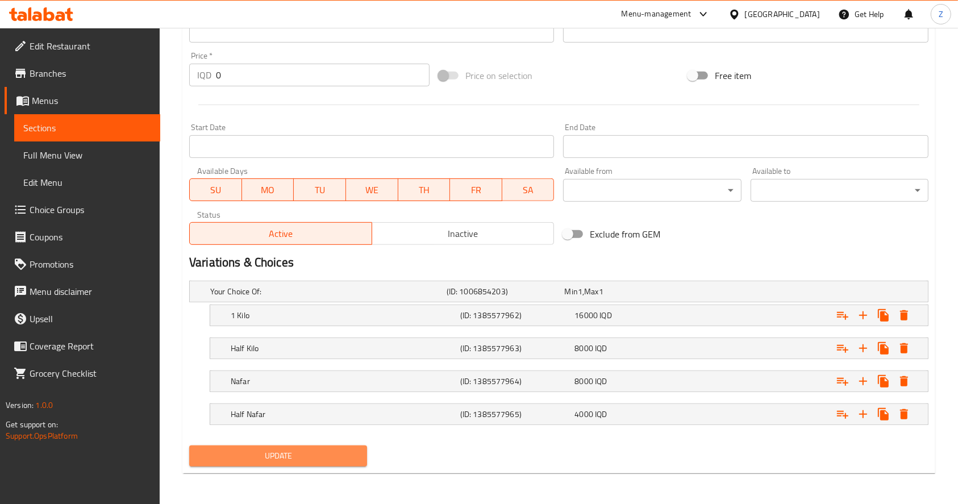
click at [288, 458] on span "Update" at bounding box center [278, 456] width 160 height 14
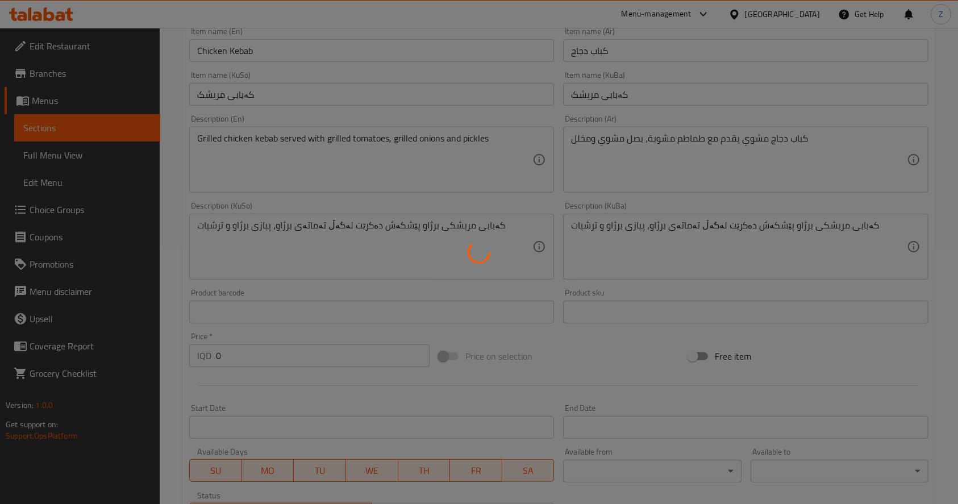
scroll to position [0, 0]
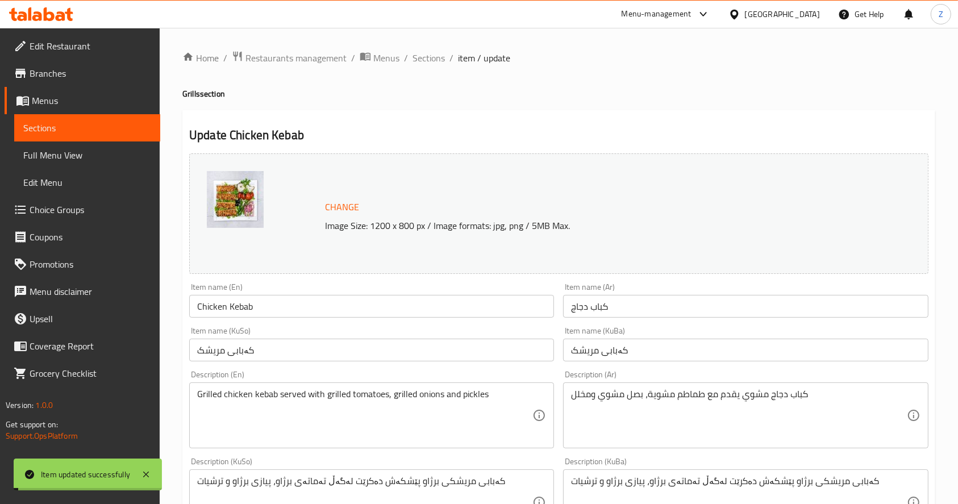
click at [423, 58] on span "Sections" at bounding box center [428, 58] width 32 height 14
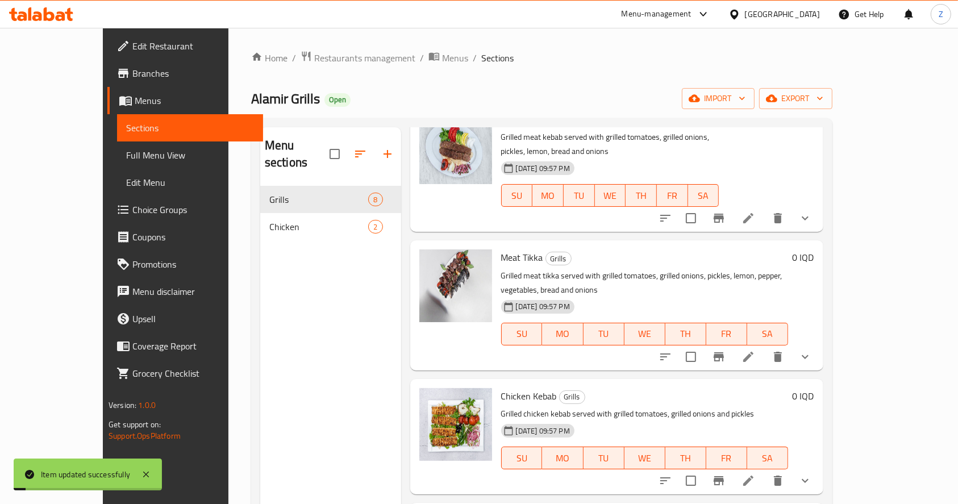
scroll to position [227, 0]
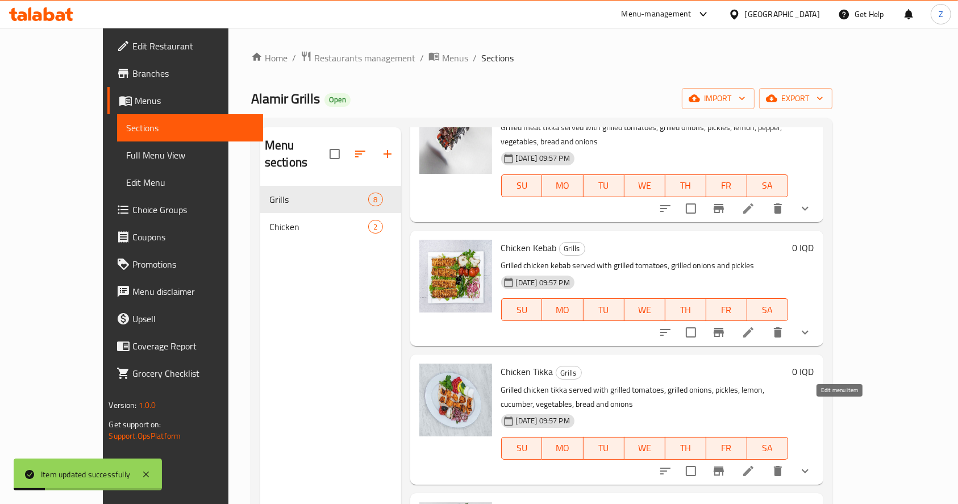
click at [755, 464] on icon at bounding box center [748, 471] width 14 height 14
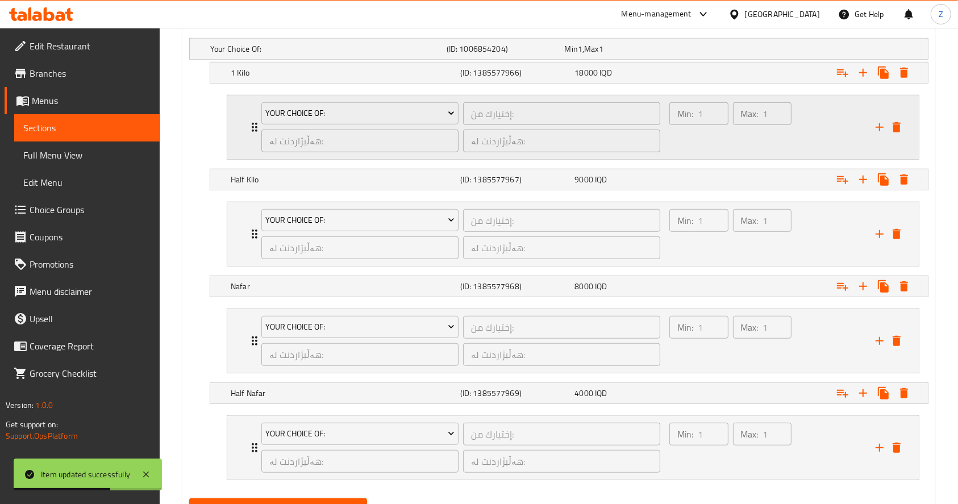
scroll to position [755, 0]
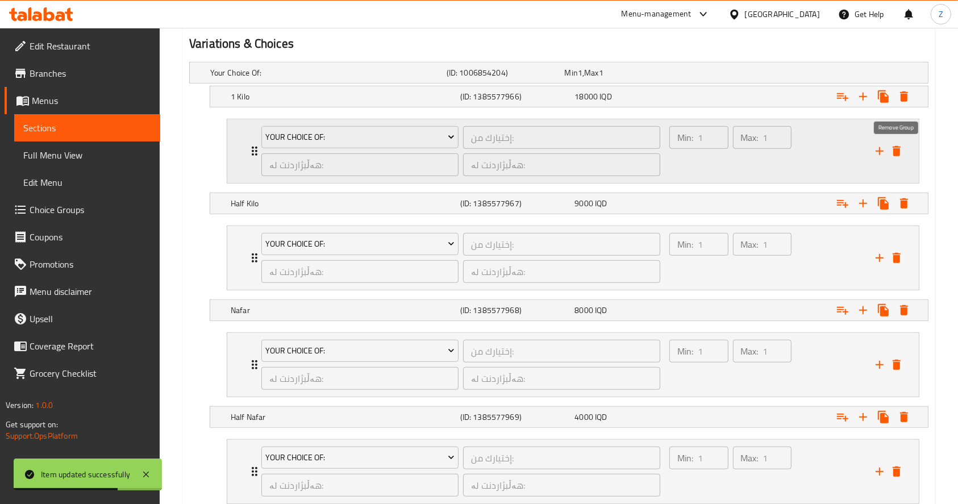
click at [895, 151] on icon "delete" at bounding box center [897, 151] width 8 height 10
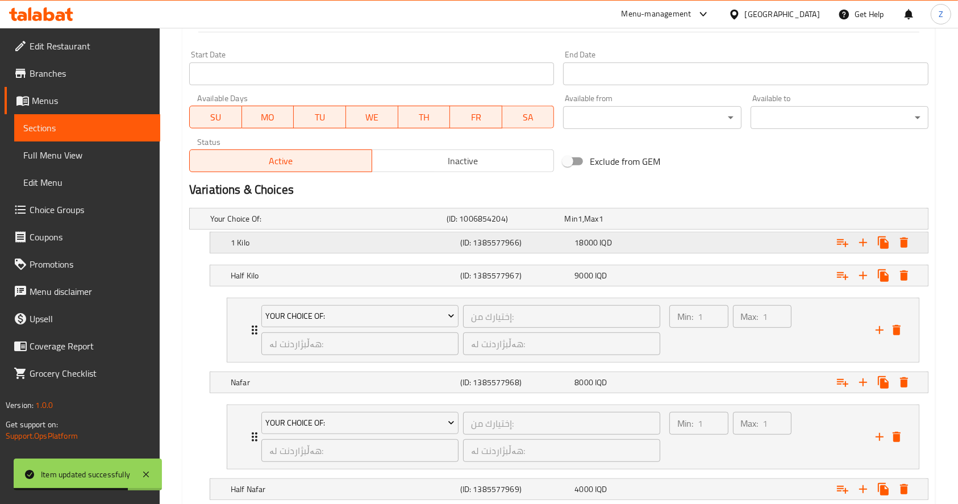
scroll to position [604, 0]
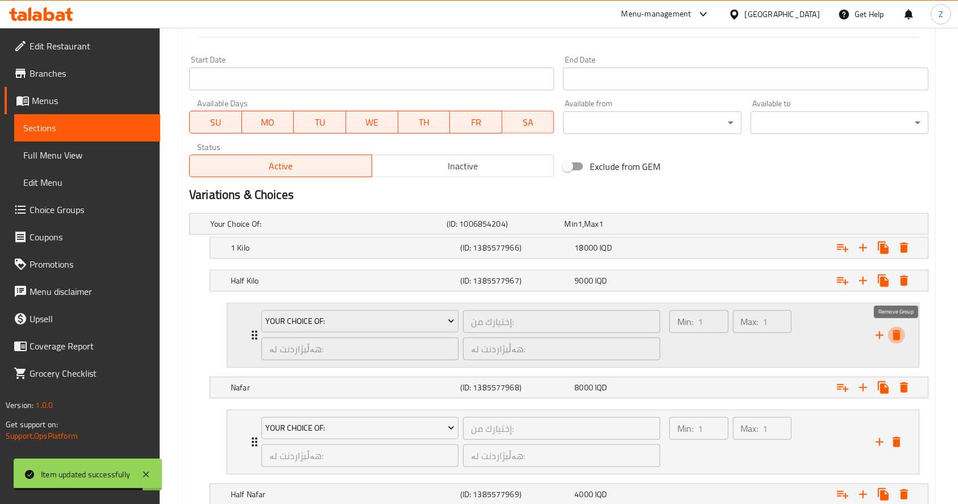
click at [897, 336] on icon "delete" at bounding box center [897, 335] width 8 height 10
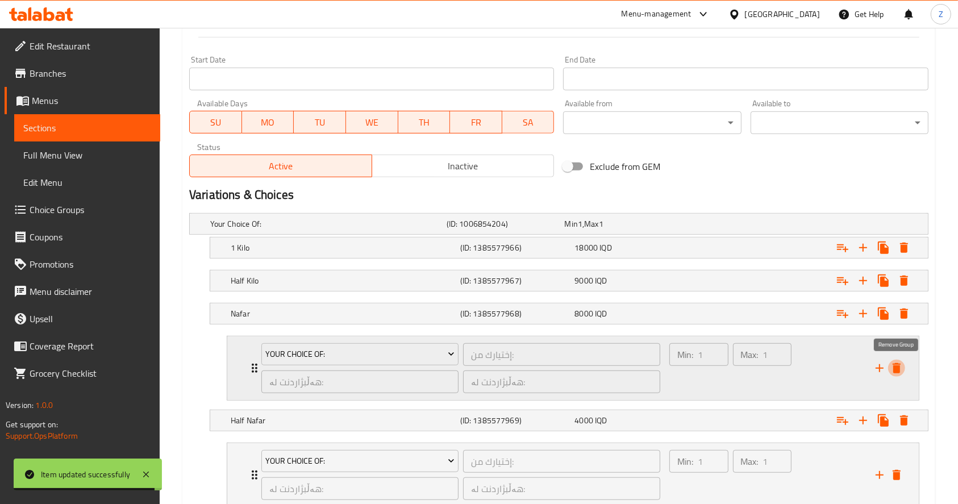
click at [898, 366] on icon "delete" at bounding box center [897, 368] width 8 height 10
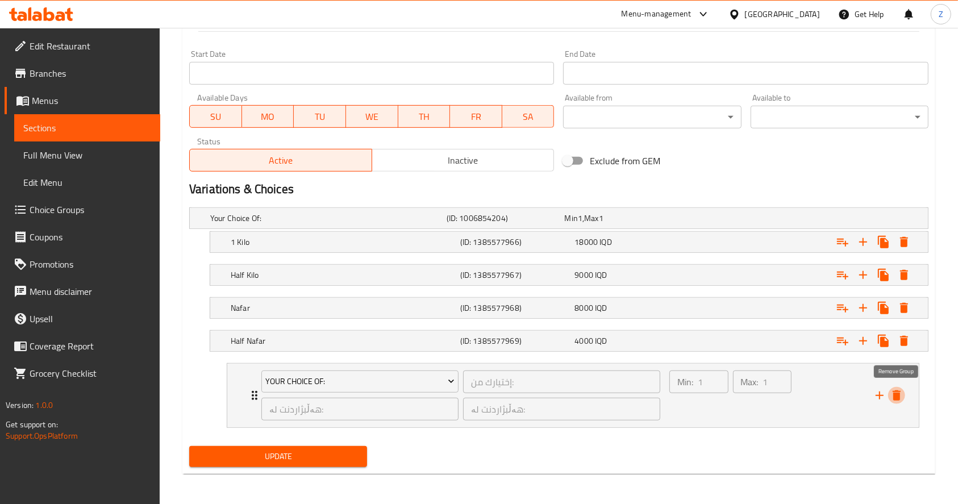
click at [892, 394] on icon "delete" at bounding box center [897, 396] width 14 height 14
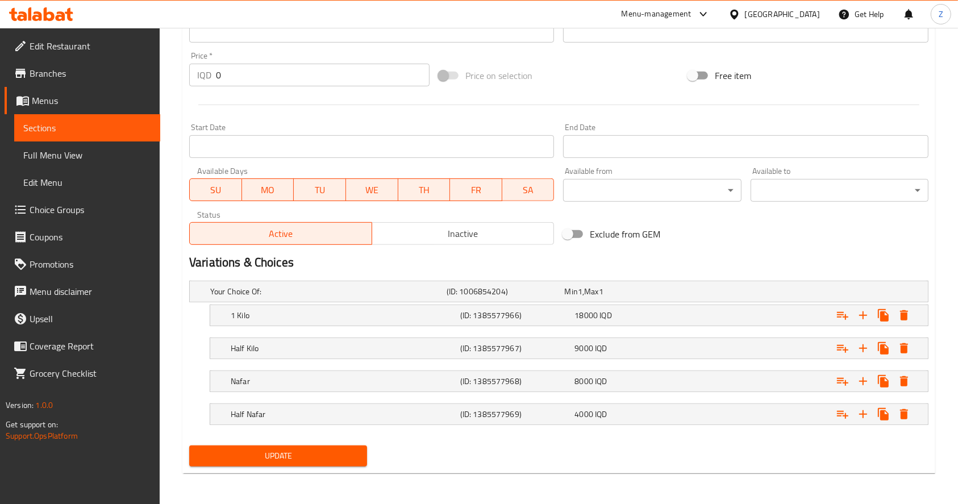
click at [263, 467] on div "Update" at bounding box center [278, 456] width 187 height 30
click at [273, 455] on span "Update" at bounding box center [278, 456] width 160 height 14
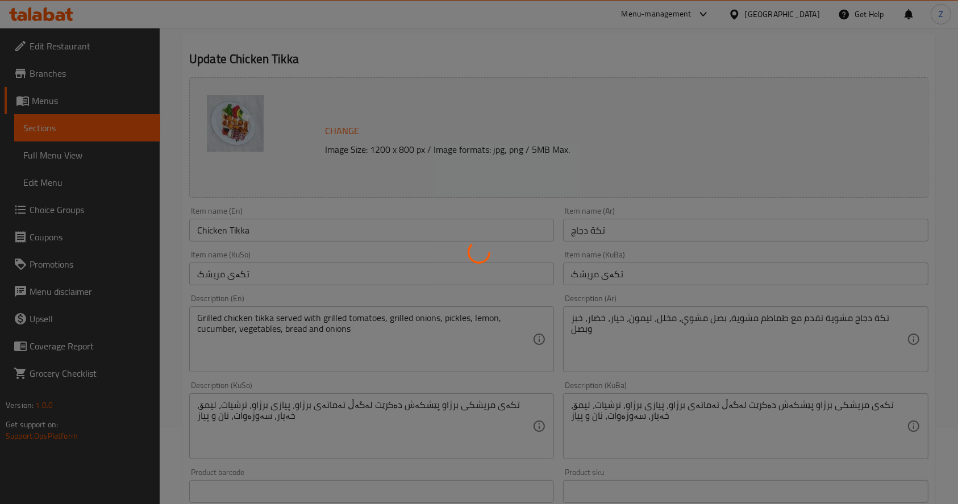
scroll to position [0, 0]
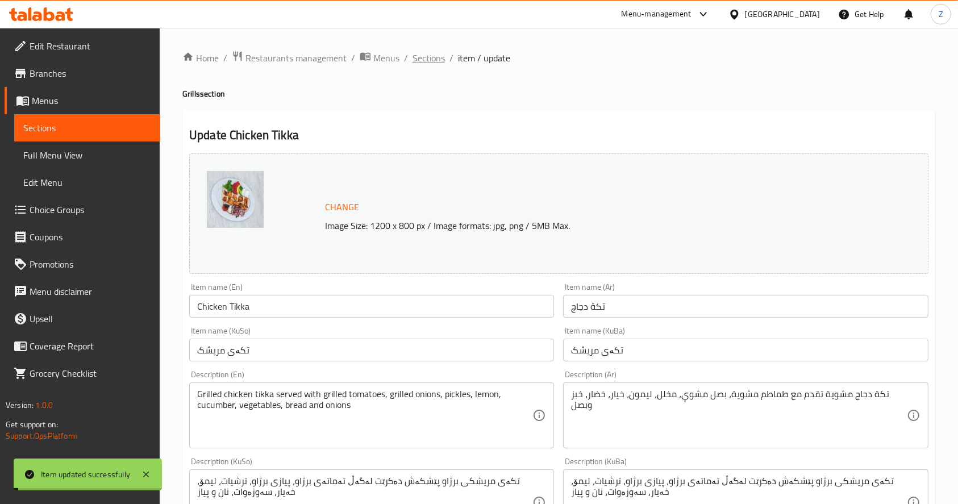
click at [419, 59] on span "Sections" at bounding box center [428, 58] width 32 height 14
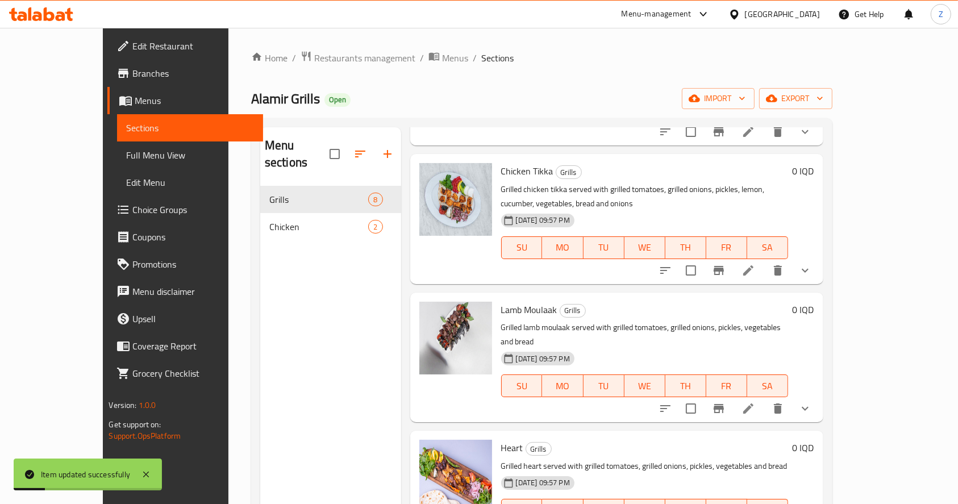
scroll to position [455, 0]
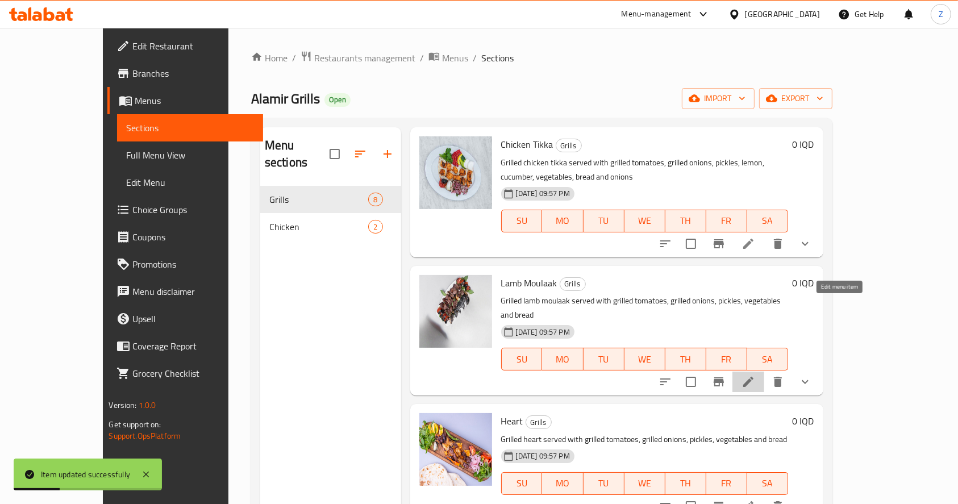
click at [755, 375] on icon at bounding box center [748, 382] width 14 height 14
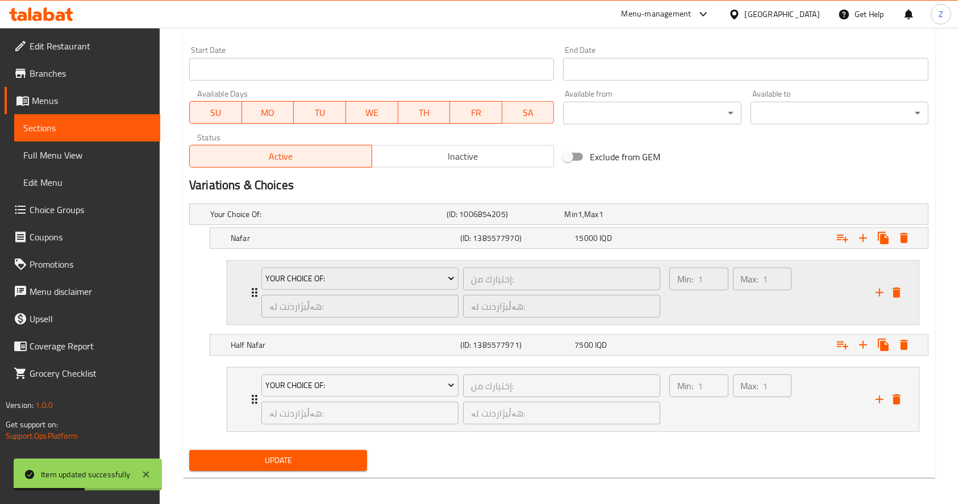
scroll to position [618, 0]
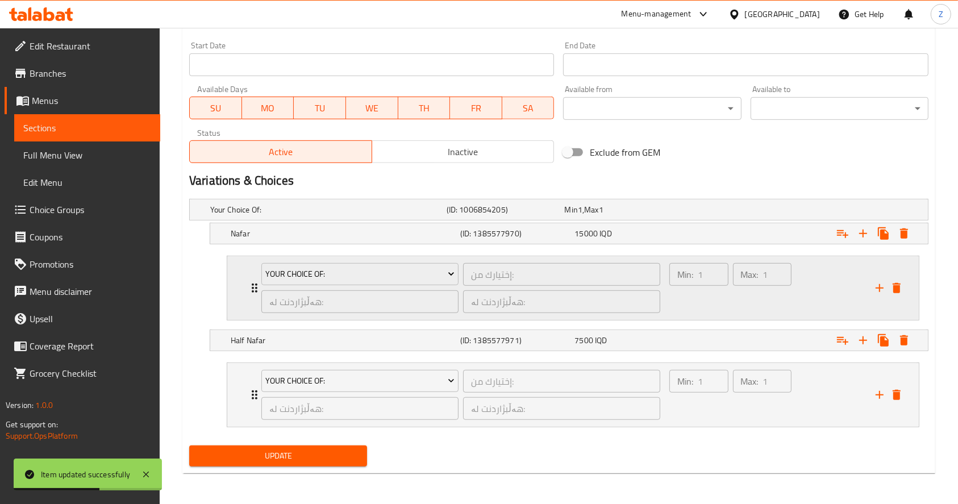
click at [904, 293] on div "Expand" at bounding box center [888, 288] width 34 height 17
click at [900, 293] on icon "delete" at bounding box center [897, 288] width 14 height 14
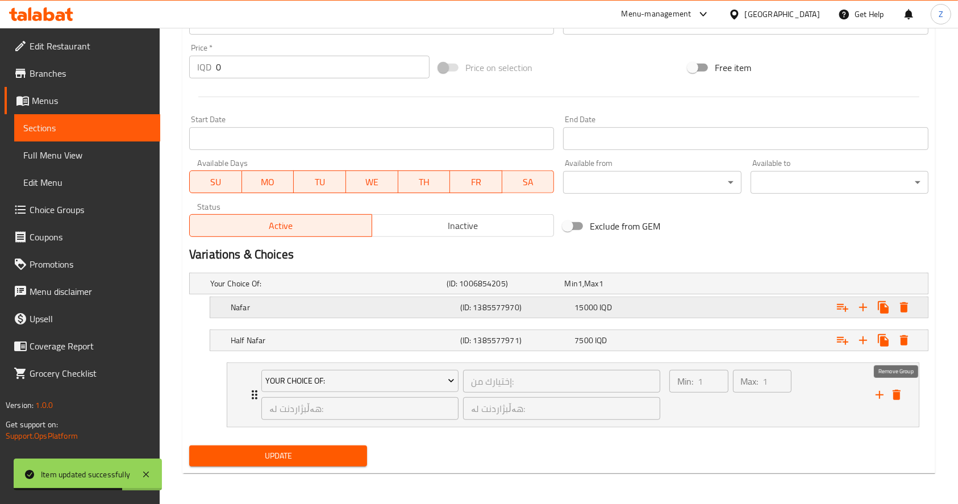
drag, startPoint x: 900, startPoint y: 390, endPoint x: 785, endPoint y: 389, distance: 115.3
click at [898, 390] on icon "delete" at bounding box center [897, 395] width 14 height 14
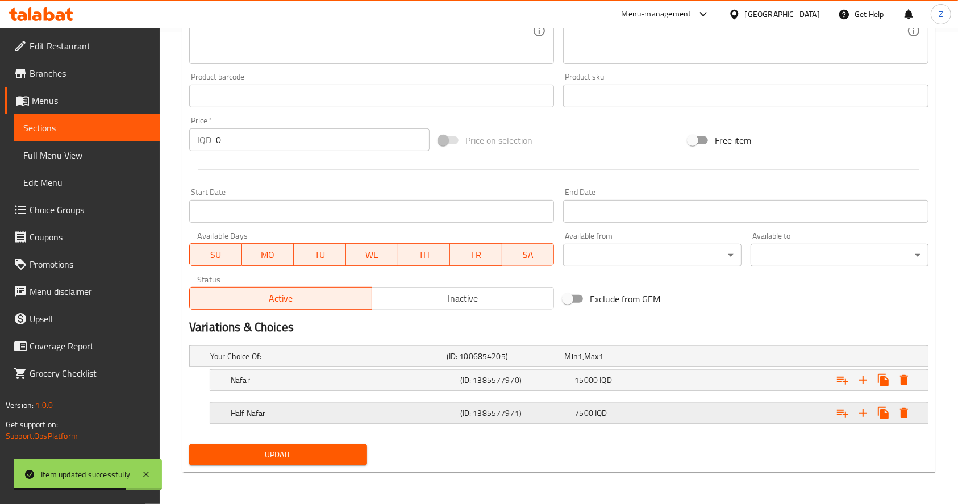
scroll to position [470, 0]
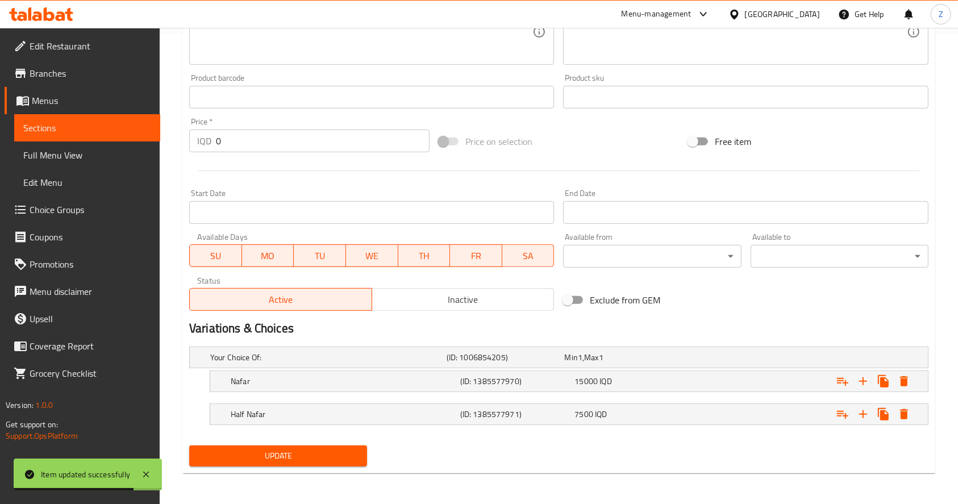
click at [295, 454] on span "Update" at bounding box center [278, 456] width 160 height 14
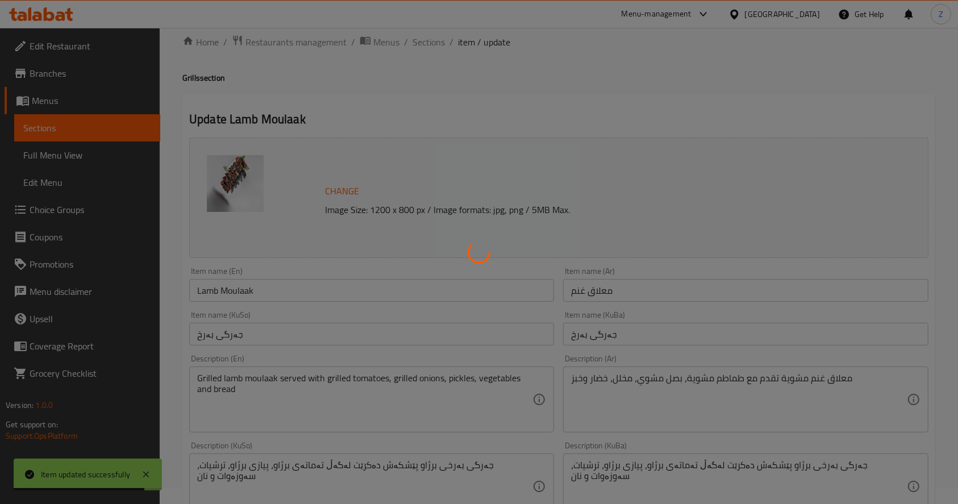
scroll to position [0, 0]
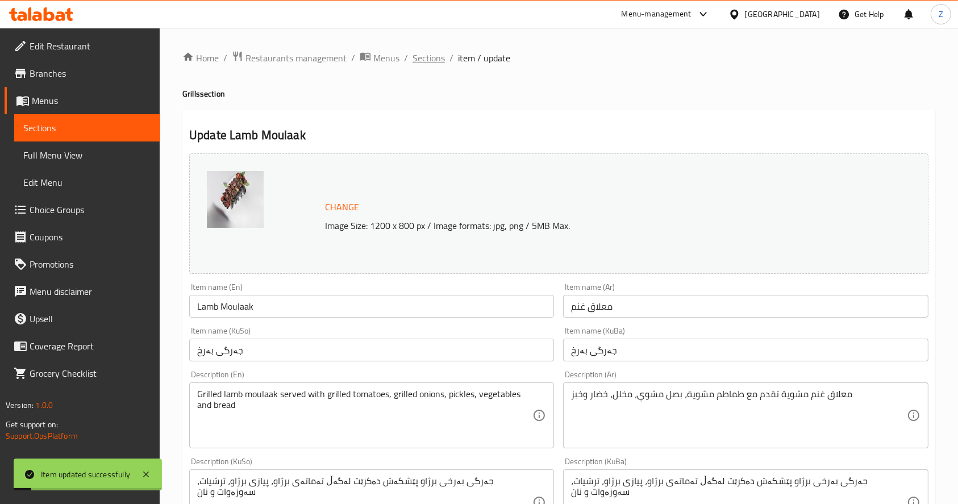
click at [419, 62] on span "Sections" at bounding box center [428, 58] width 32 height 14
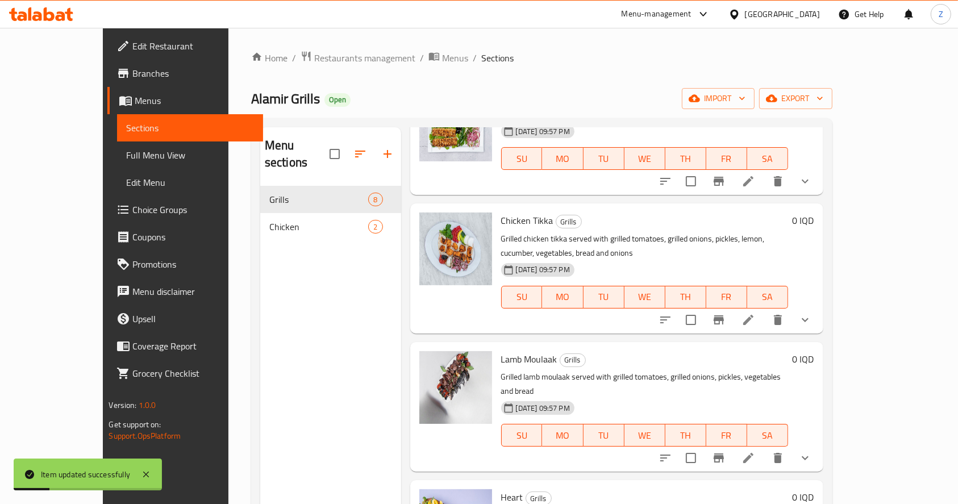
scroll to position [517, 0]
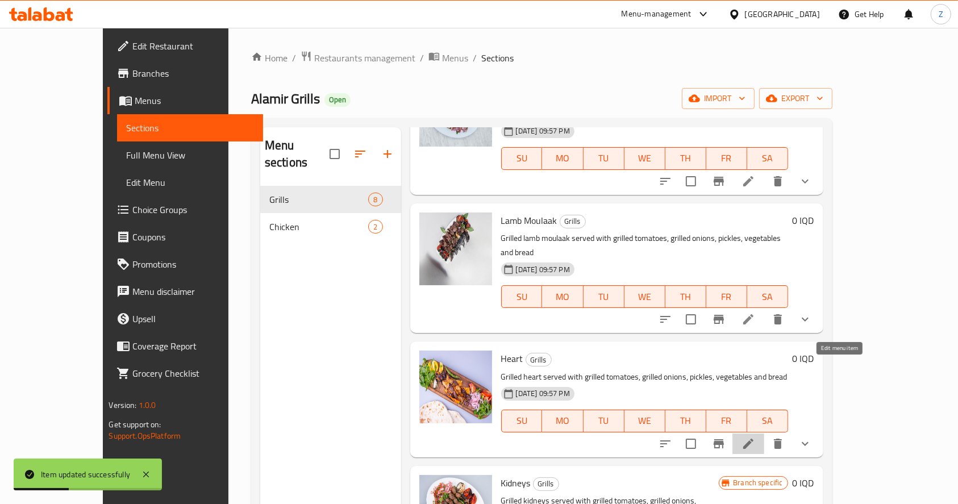
click at [753, 439] on icon at bounding box center [748, 444] width 10 height 10
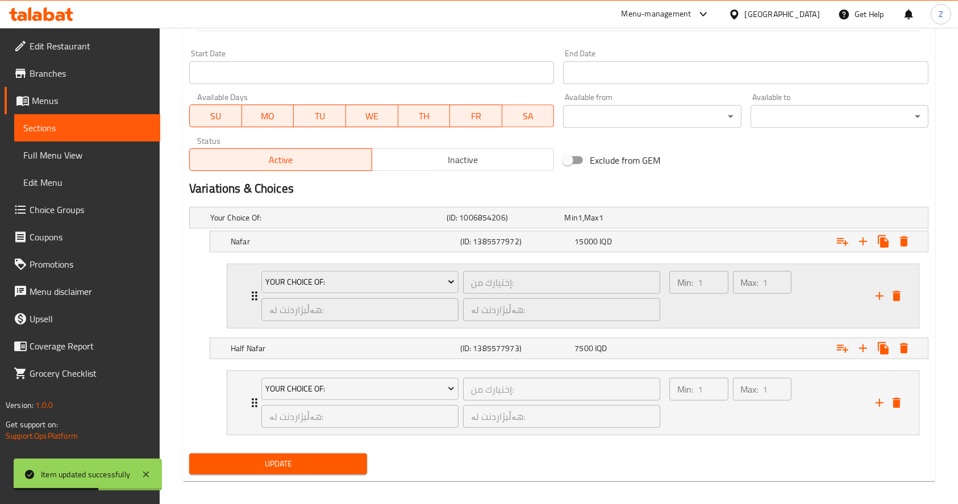
scroll to position [618, 0]
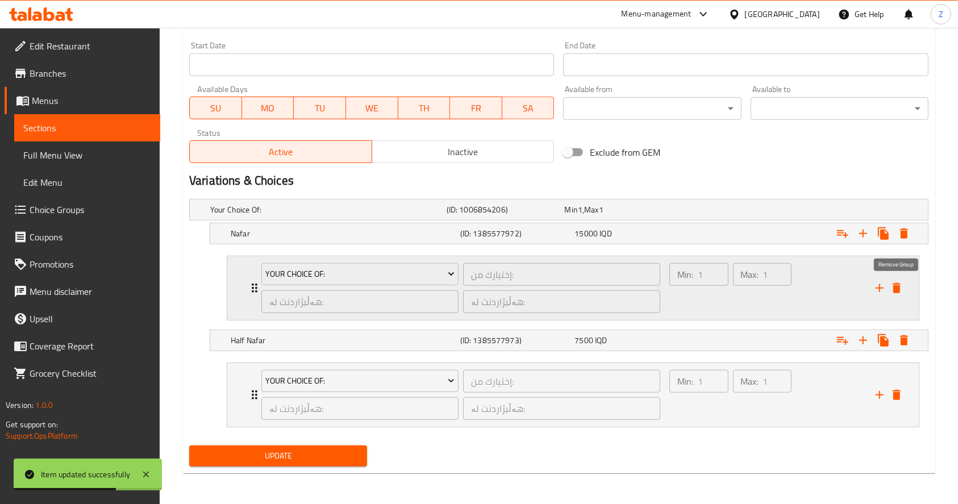
click at [893, 293] on icon "delete" at bounding box center [897, 288] width 14 height 14
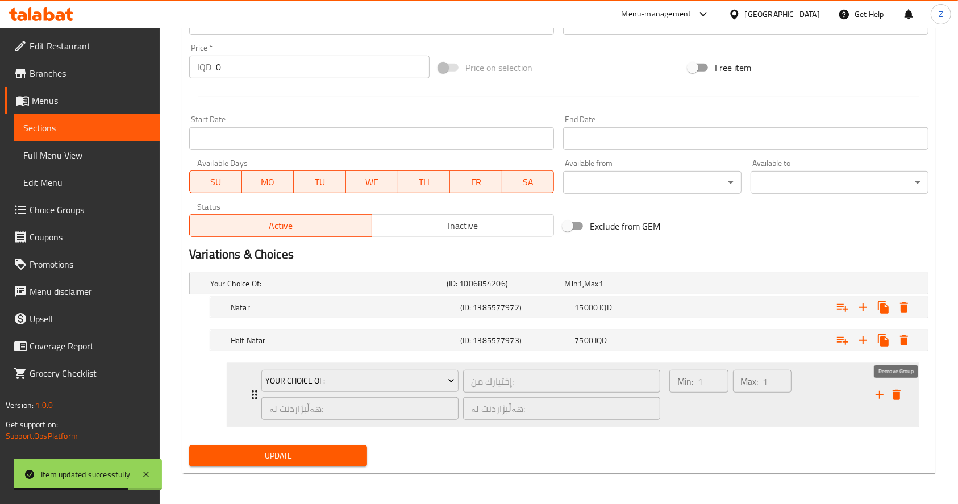
drag, startPoint x: 896, startPoint y: 393, endPoint x: 481, endPoint y: 415, distance: 415.9
click at [894, 394] on icon "delete" at bounding box center [897, 395] width 8 height 10
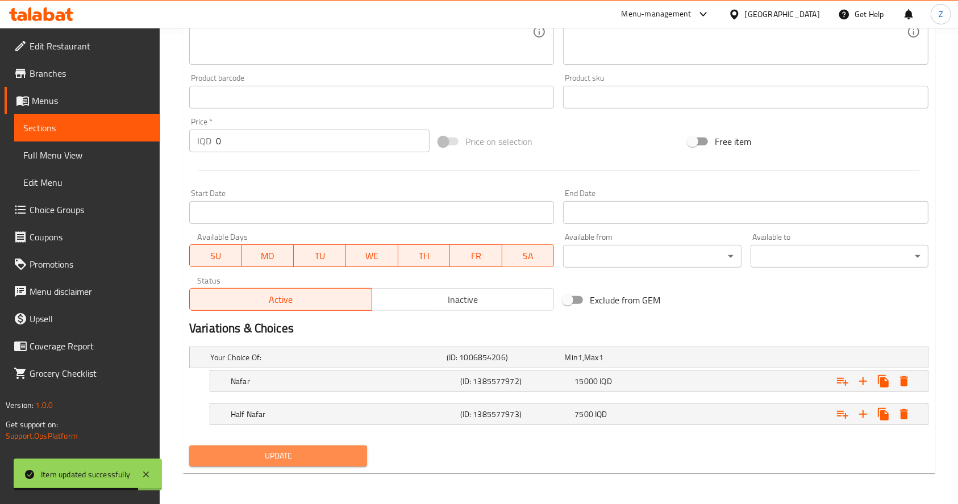
click at [318, 455] on span "Update" at bounding box center [278, 456] width 160 height 14
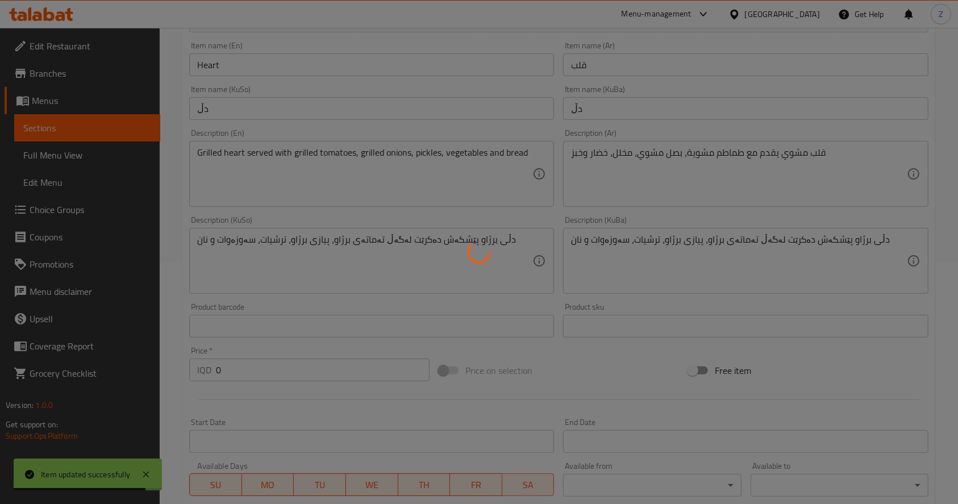
scroll to position [0, 0]
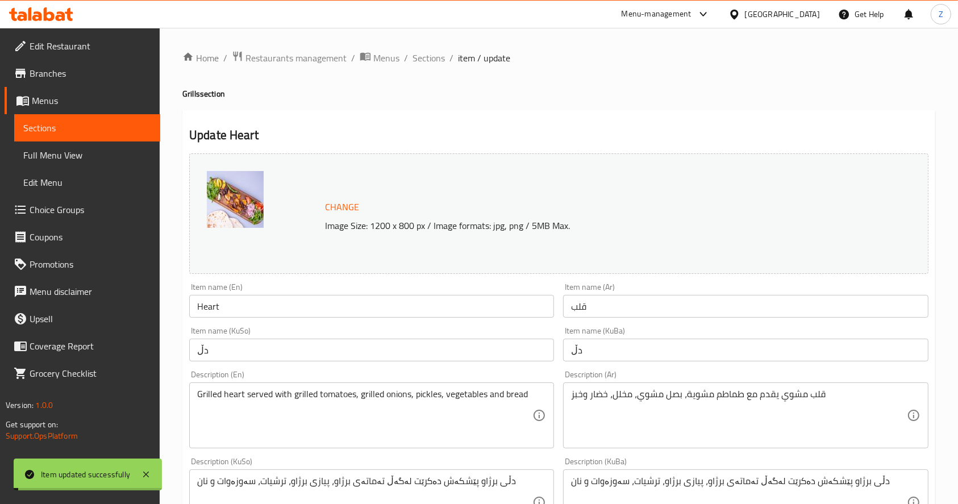
click at [420, 59] on span "Sections" at bounding box center [428, 58] width 32 height 14
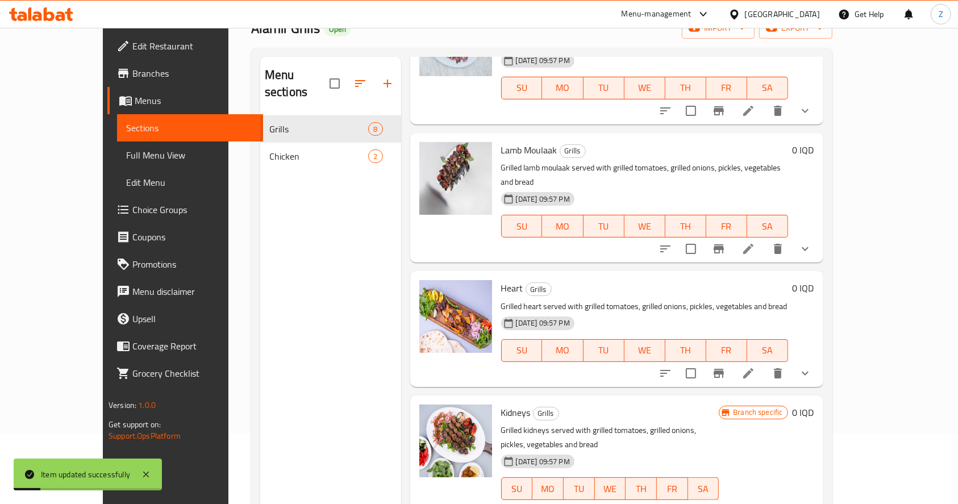
scroll to position [151, 0]
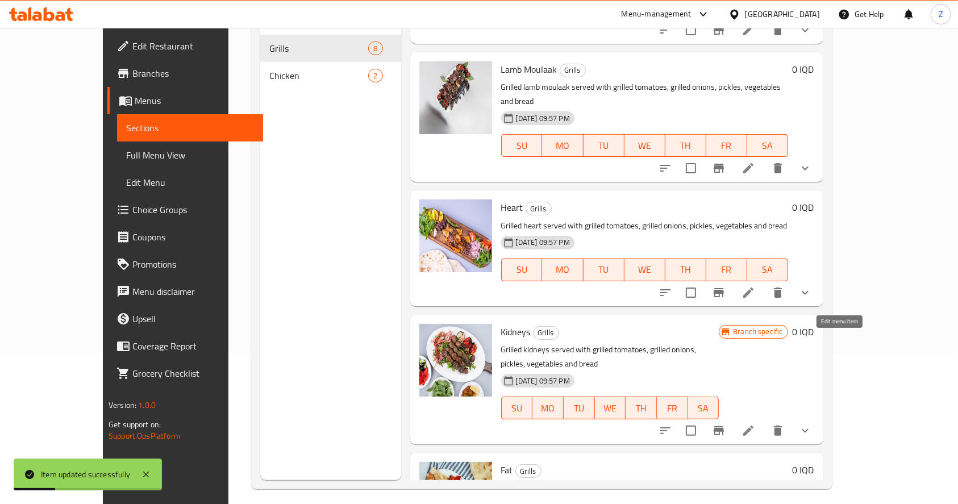
click at [753, 426] on icon at bounding box center [748, 431] width 10 height 10
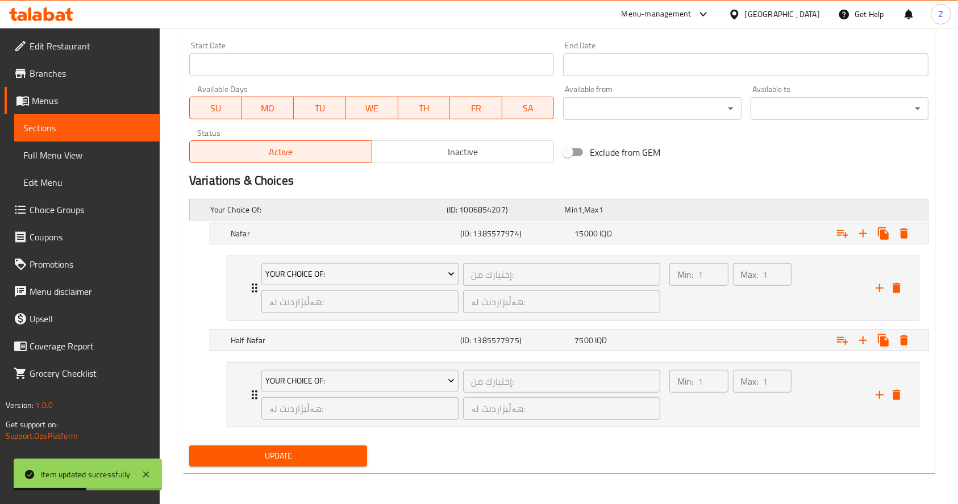
click at [901, 286] on icon "delete" at bounding box center [897, 288] width 14 height 14
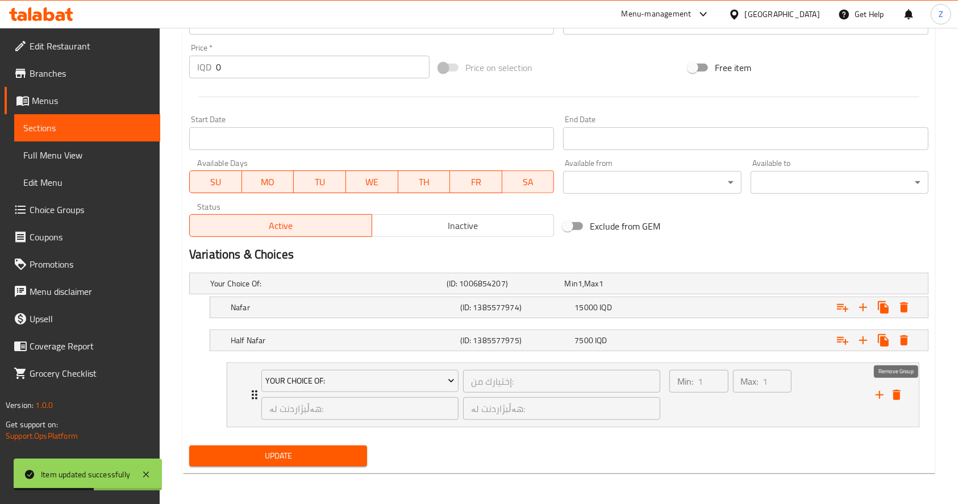
click at [893, 398] on icon "delete" at bounding box center [897, 395] width 8 height 10
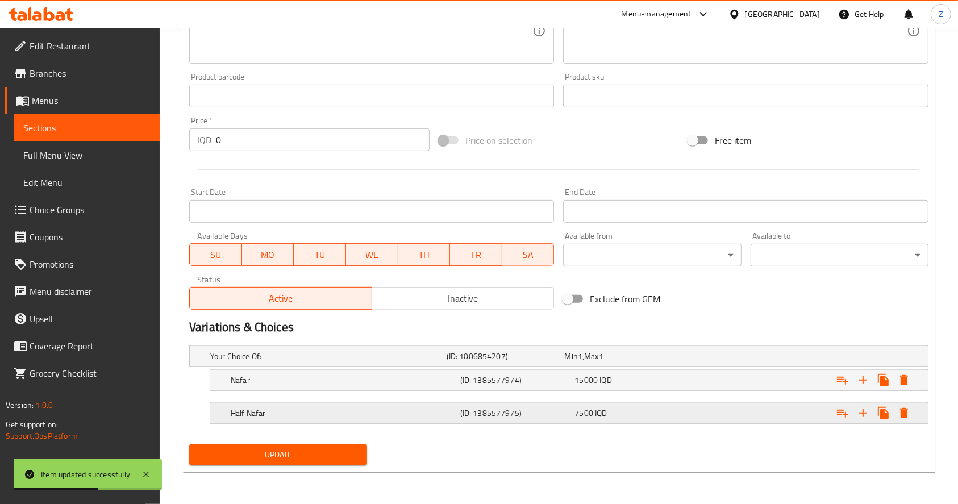
scroll to position [470, 0]
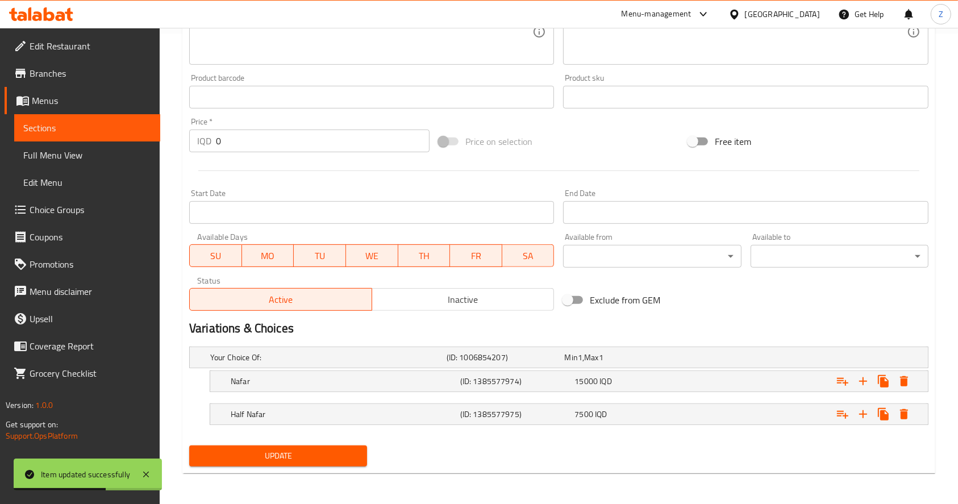
click at [320, 449] on span "Update" at bounding box center [278, 456] width 160 height 14
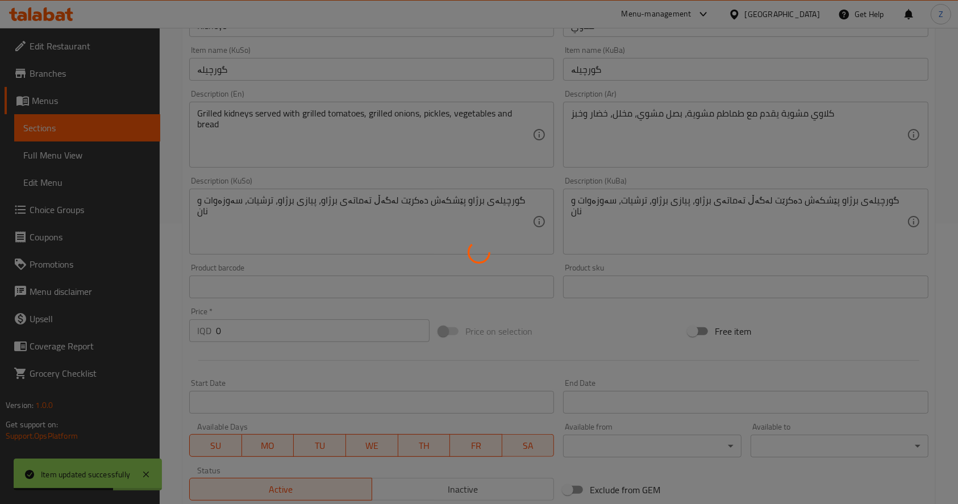
scroll to position [0, 0]
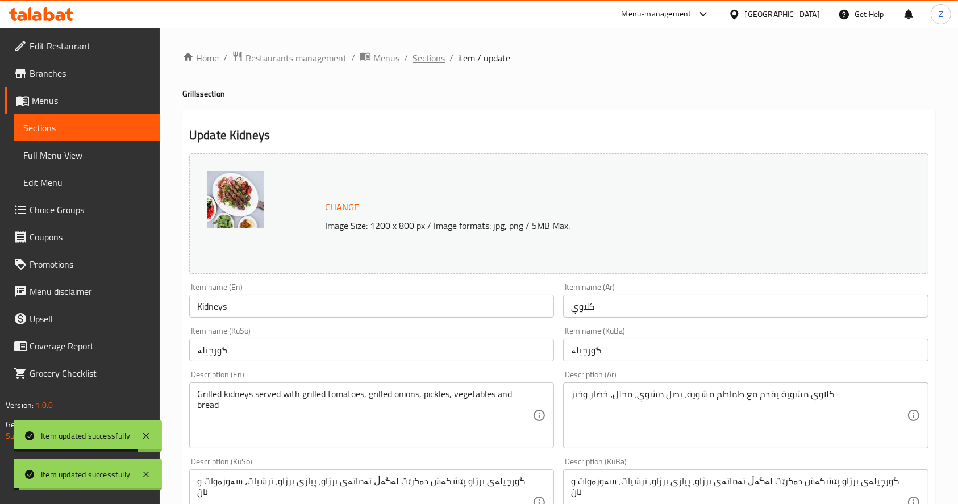
click at [412, 61] on span "Sections" at bounding box center [428, 58] width 32 height 14
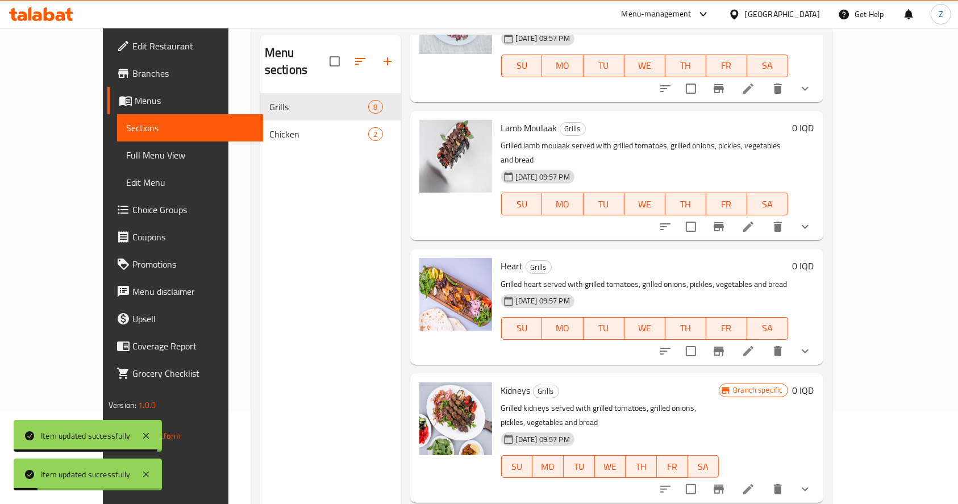
scroll to position [159, 0]
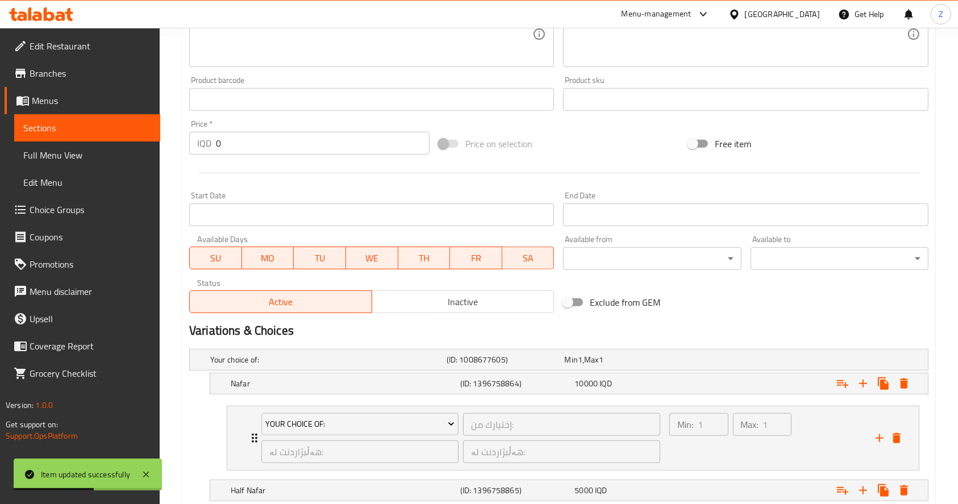
scroll to position [618, 0]
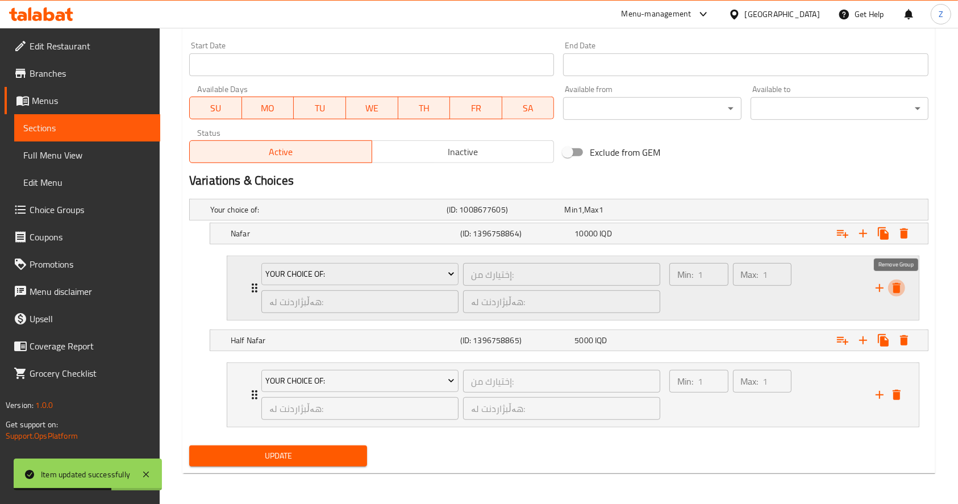
click at [898, 291] on icon "delete" at bounding box center [897, 288] width 8 height 10
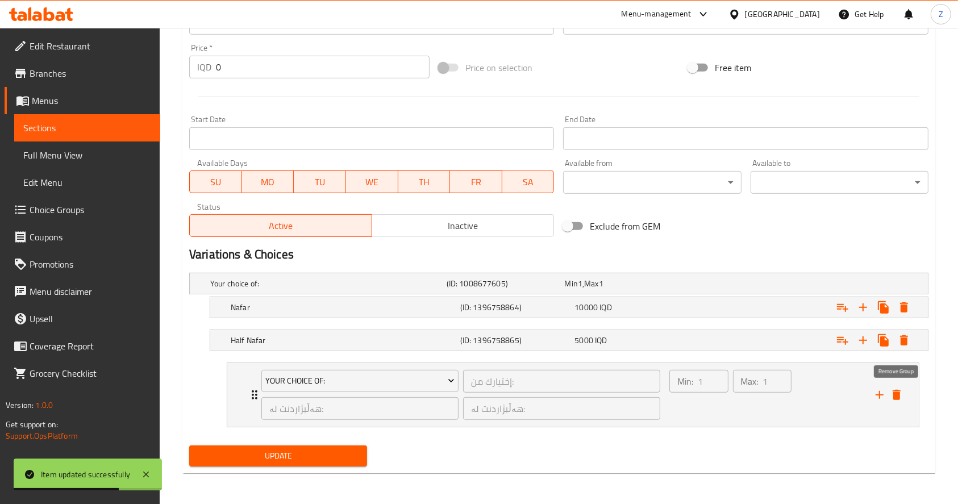
click at [898, 392] on icon "delete" at bounding box center [897, 395] width 8 height 10
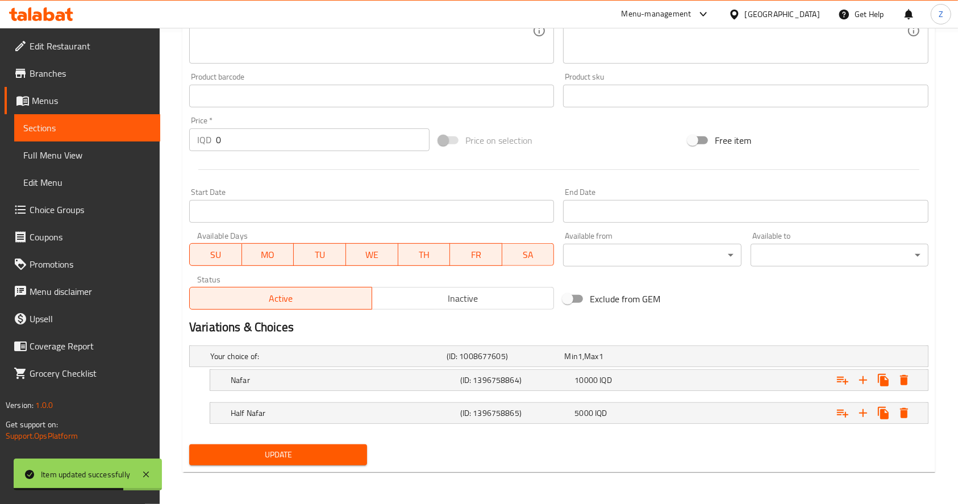
scroll to position [470, 0]
click at [330, 457] on span "Update" at bounding box center [278, 456] width 160 height 14
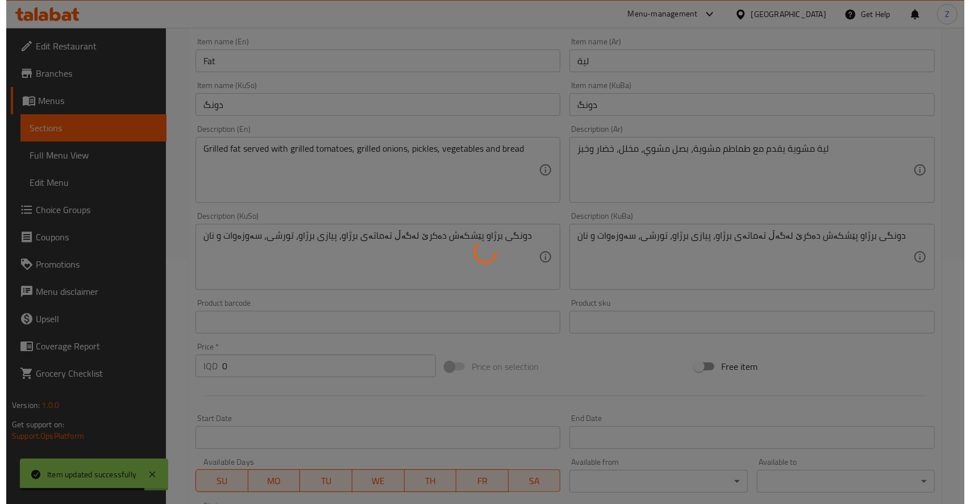
scroll to position [0, 0]
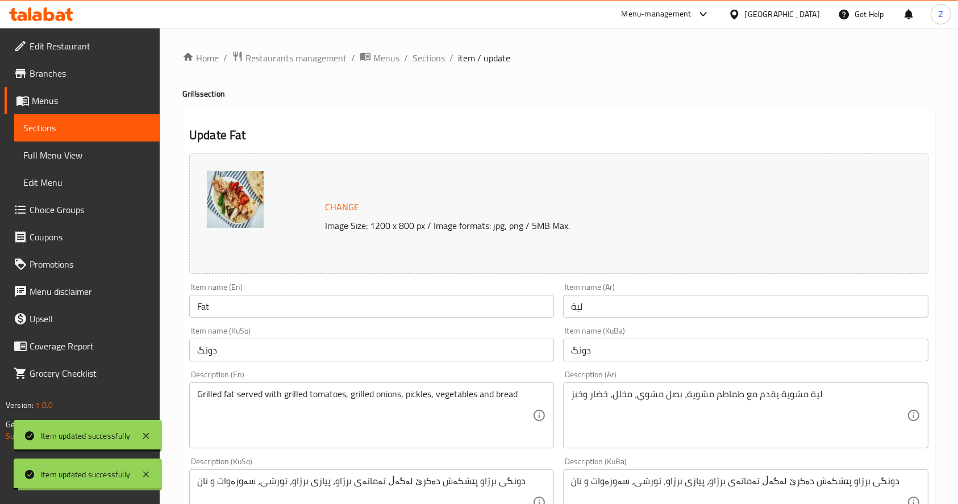
click at [416, 60] on span "Sections" at bounding box center [428, 58] width 32 height 14
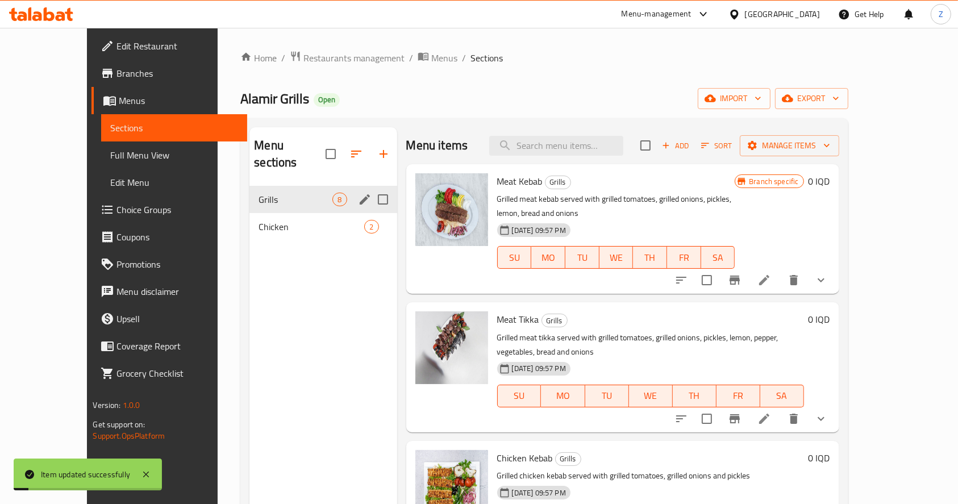
click at [259, 220] on span "Chicken" at bounding box center [312, 227] width 106 height 14
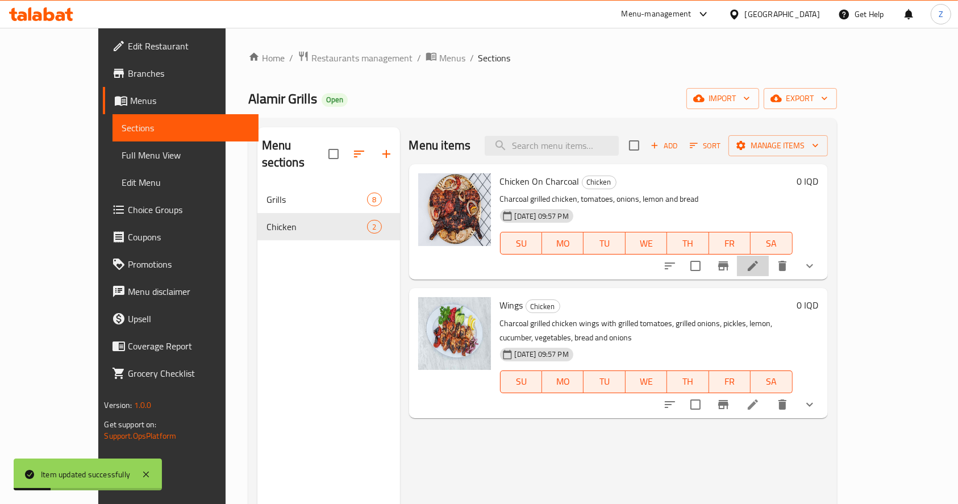
click at [769, 269] on li at bounding box center [753, 266] width 32 height 20
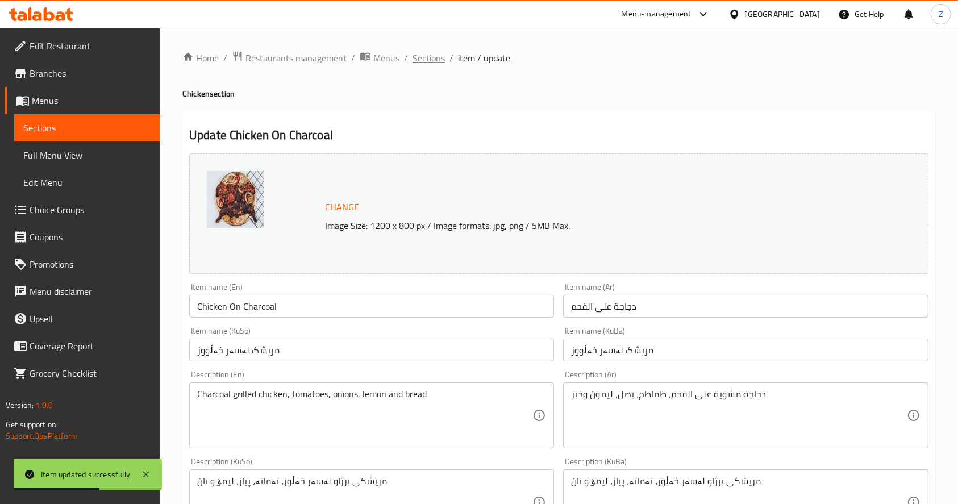
click at [433, 61] on span "Sections" at bounding box center [428, 58] width 32 height 14
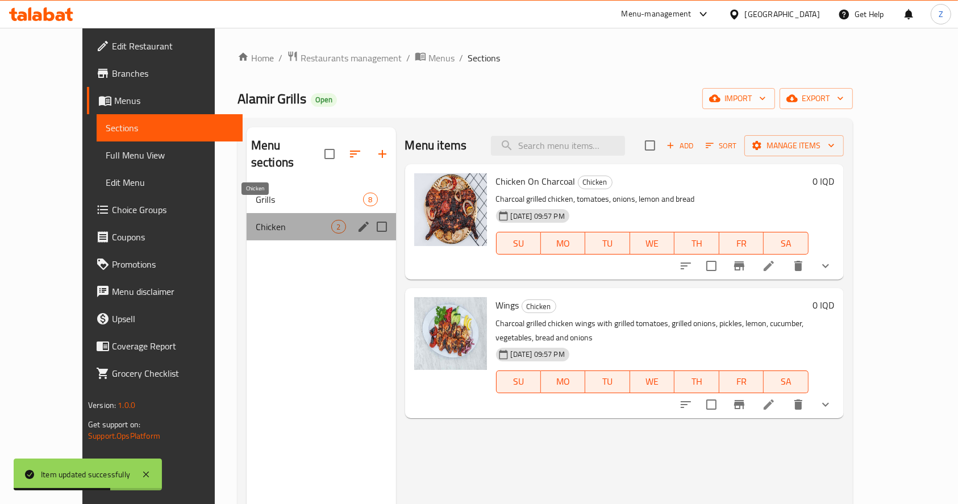
click at [278, 220] on span "Chicken" at bounding box center [294, 227] width 76 height 14
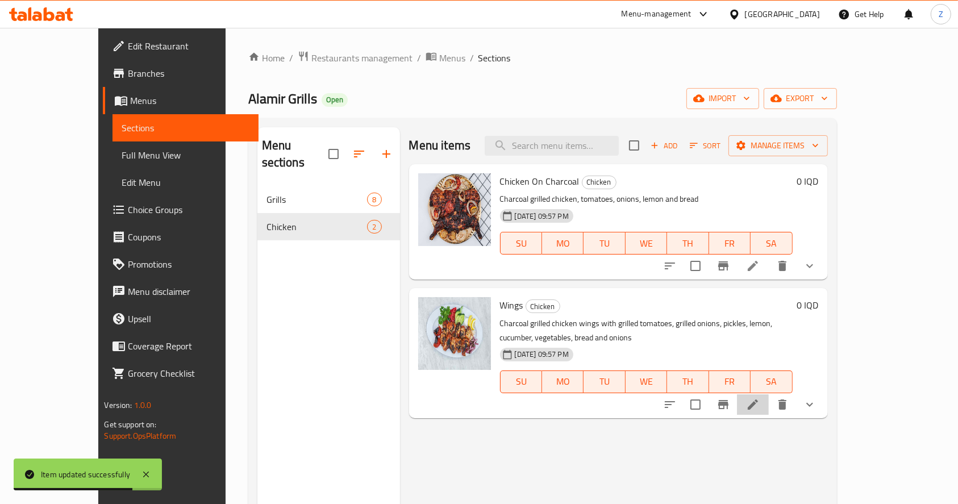
click at [760, 398] on icon at bounding box center [753, 405] width 14 height 14
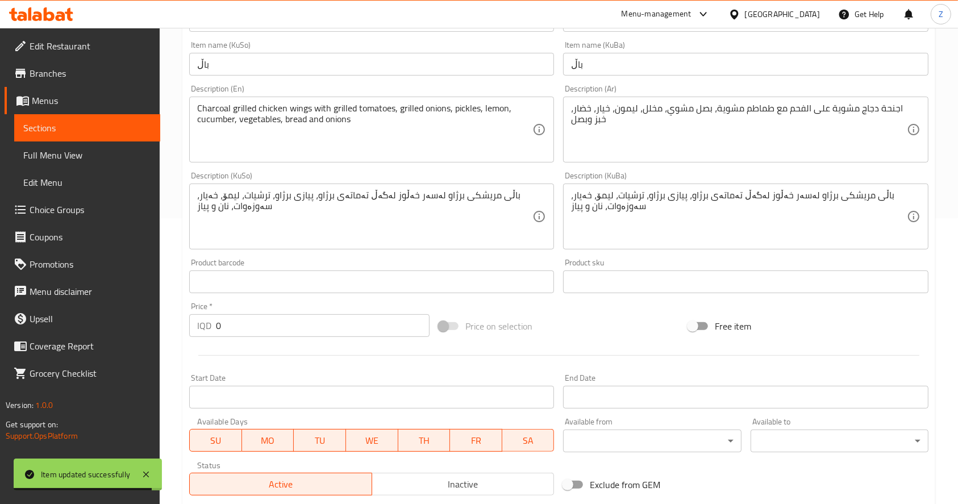
scroll to position [470, 0]
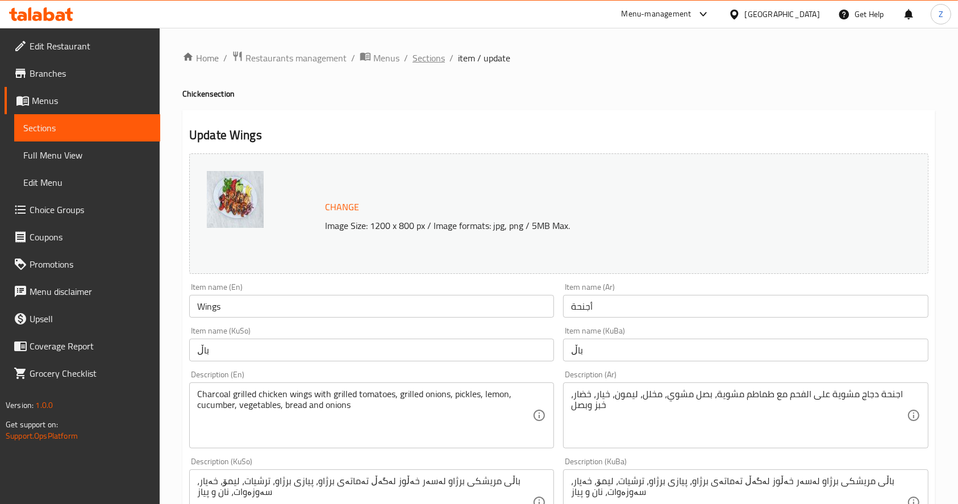
click at [427, 54] on span "Sections" at bounding box center [428, 58] width 32 height 14
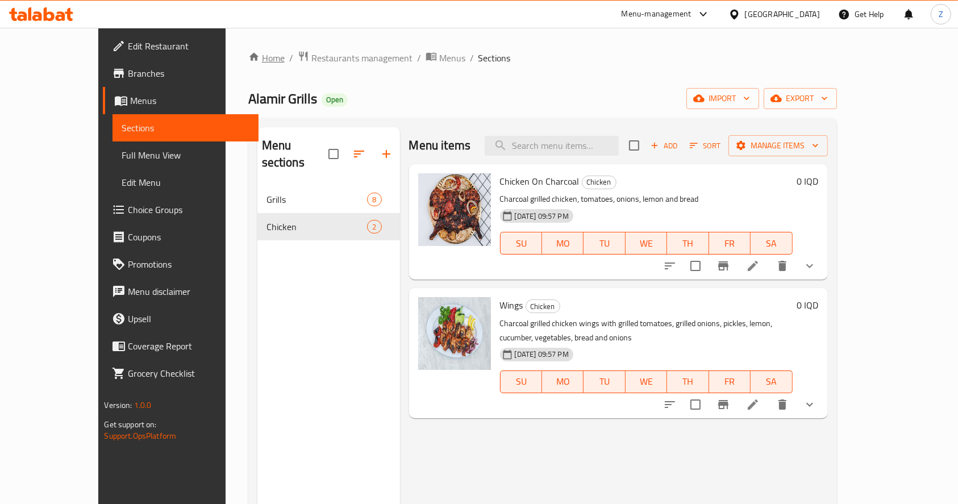
click at [248, 57] on link "Home" at bounding box center [266, 58] width 36 height 14
